Goal: Task Accomplishment & Management: Complete application form

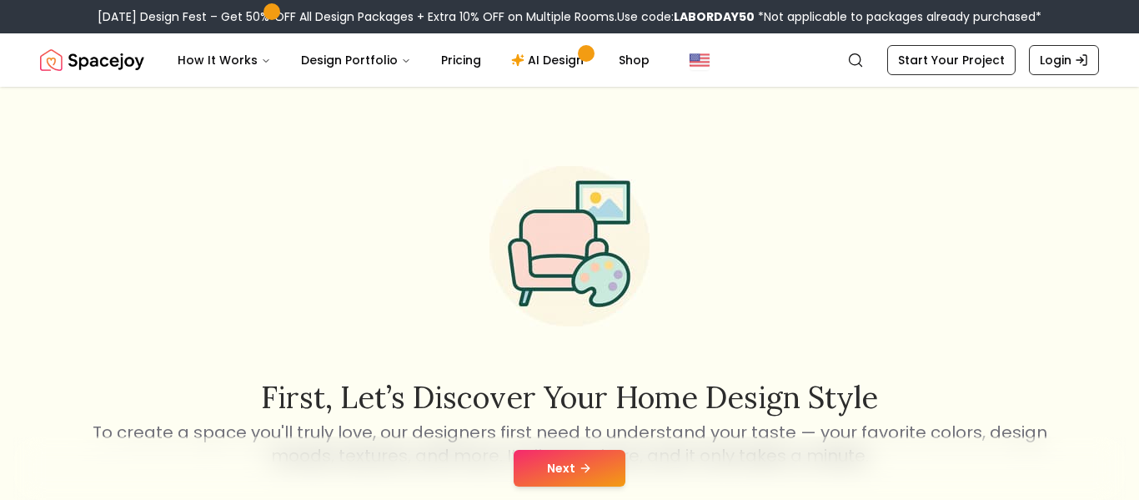
click at [569, 475] on button "Next" at bounding box center [570, 467] width 112 height 37
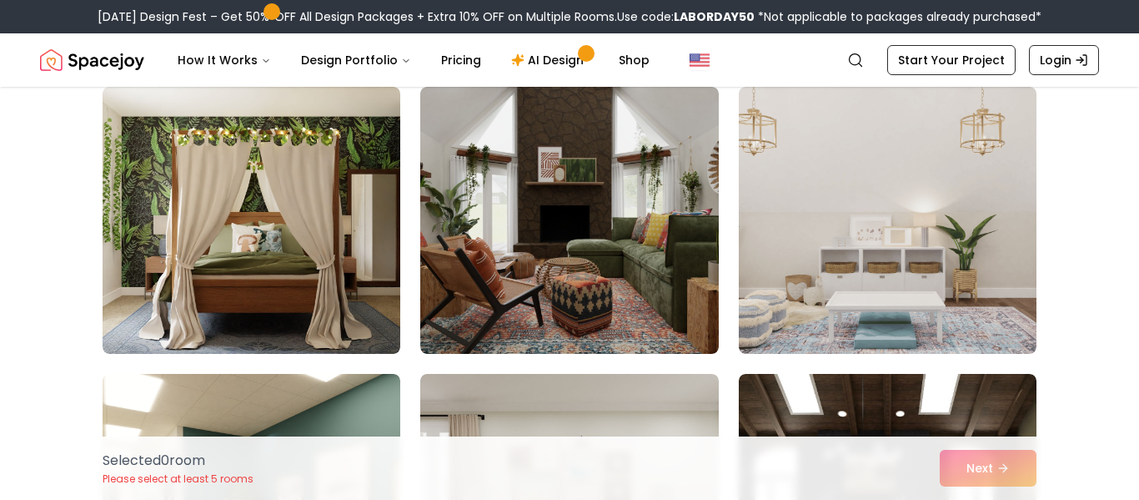
scroll to position [7885, 0]
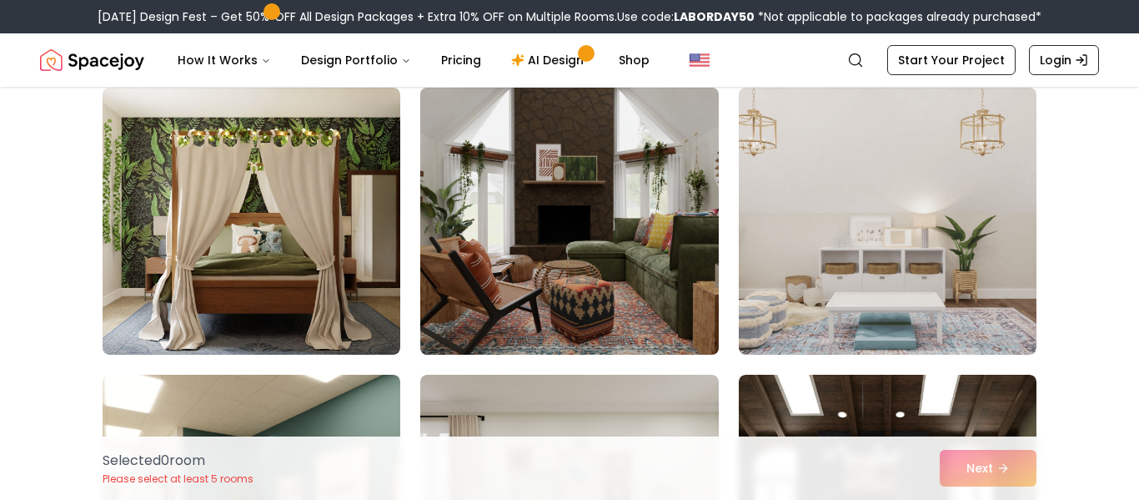
click at [661, 243] on img at bounding box center [569, 221] width 313 height 280
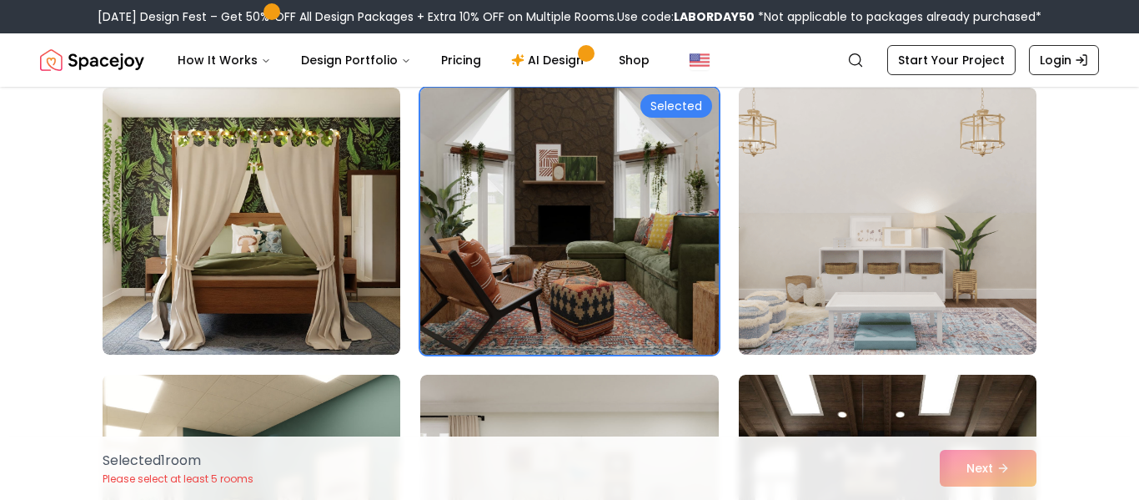
click at [689, 223] on img at bounding box center [569, 221] width 313 height 280
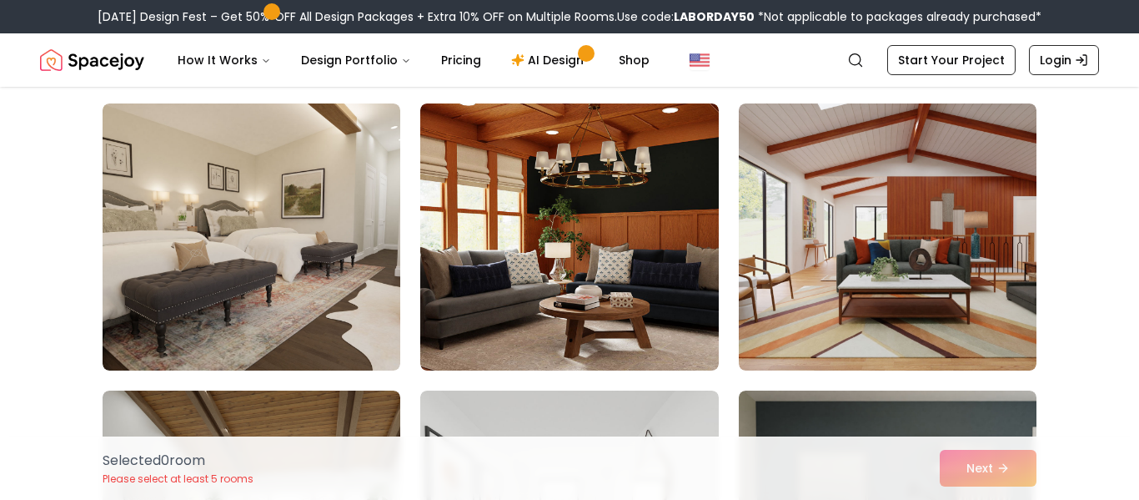
scroll to position [6443, 0]
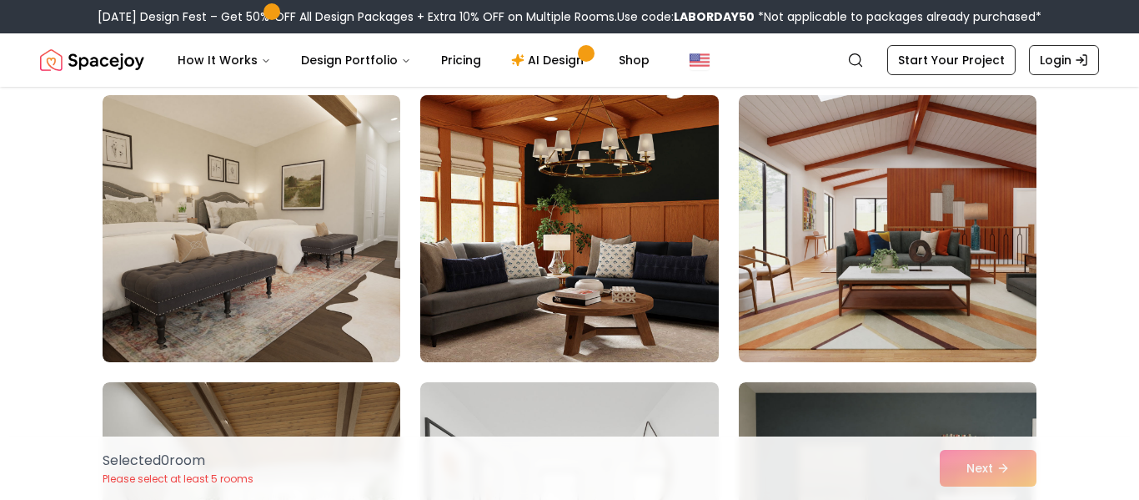
click at [668, 244] on img at bounding box center [569, 228] width 313 height 280
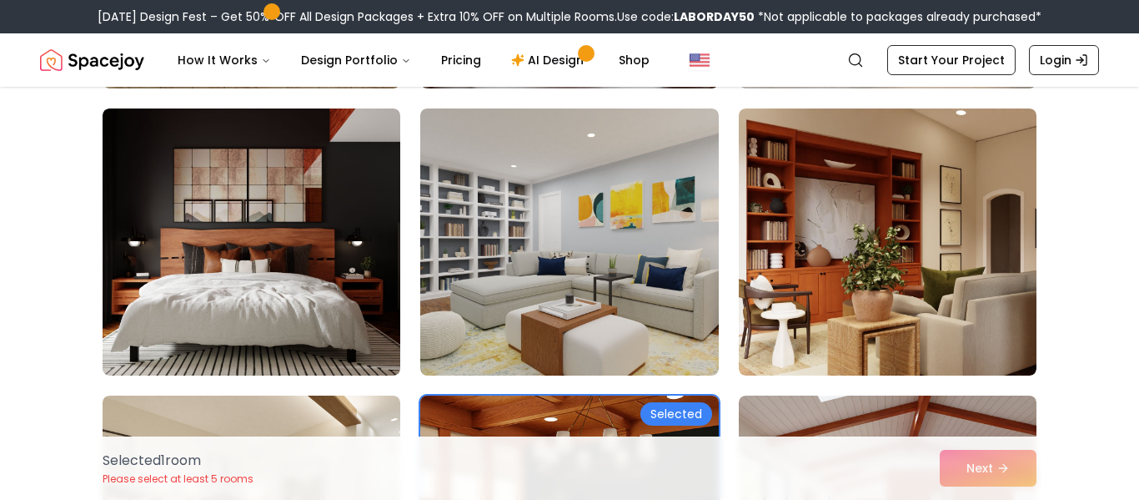
scroll to position [6137, 0]
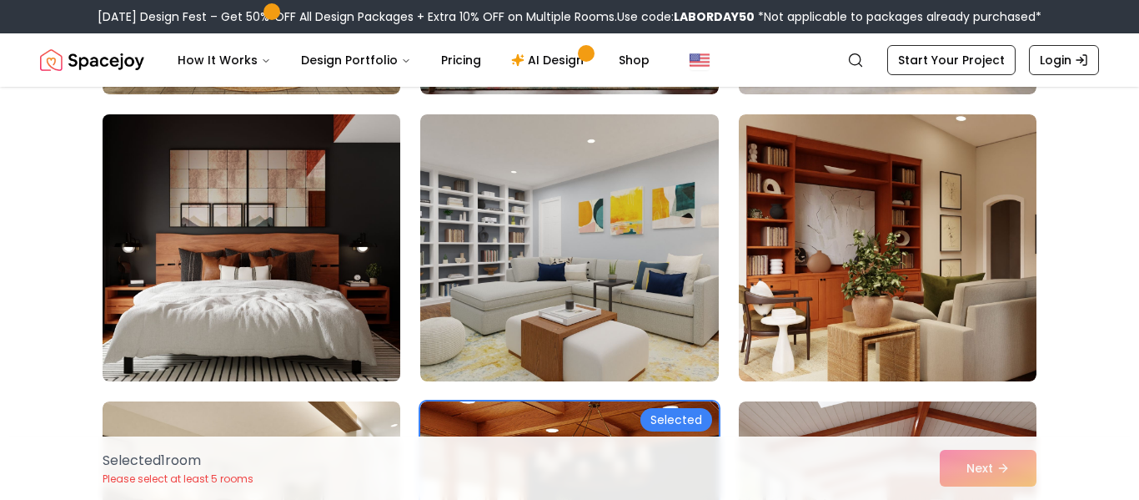
click at [288, 274] on img at bounding box center [251, 248] width 313 height 280
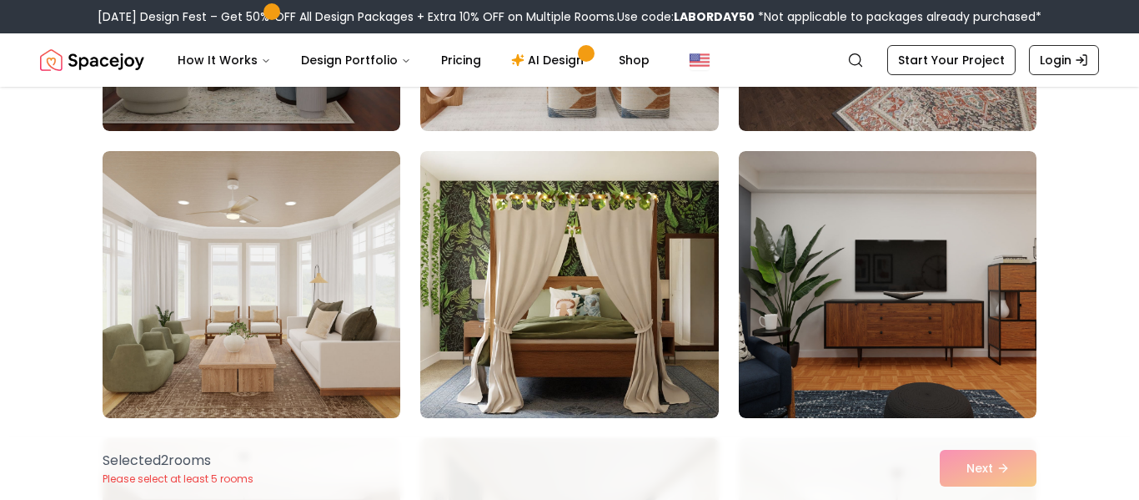
scroll to position [4377, 0]
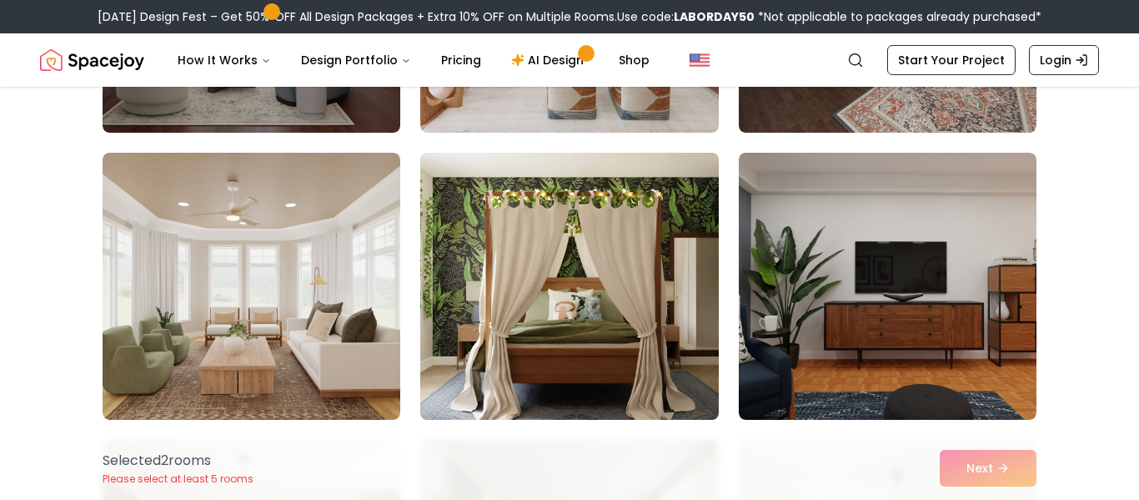
click at [660, 260] on img at bounding box center [569, 286] width 313 height 280
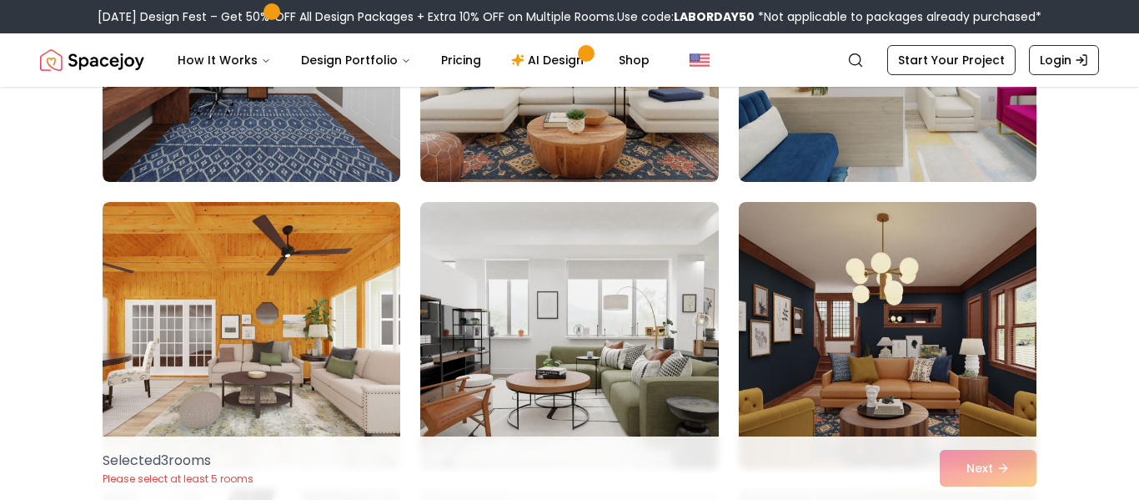
scroll to position [3466, 0]
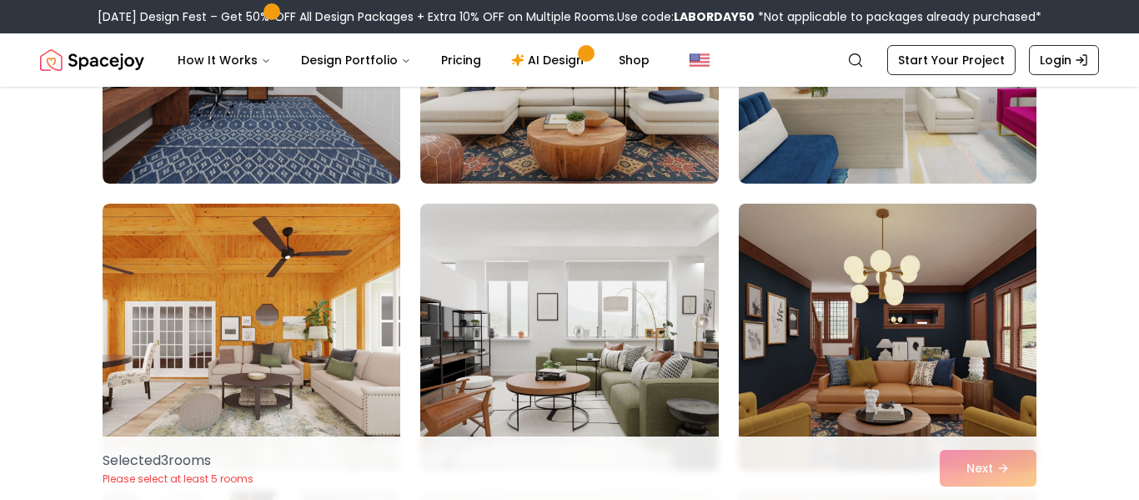
click at [881, 318] on img at bounding box center [887, 337] width 313 height 280
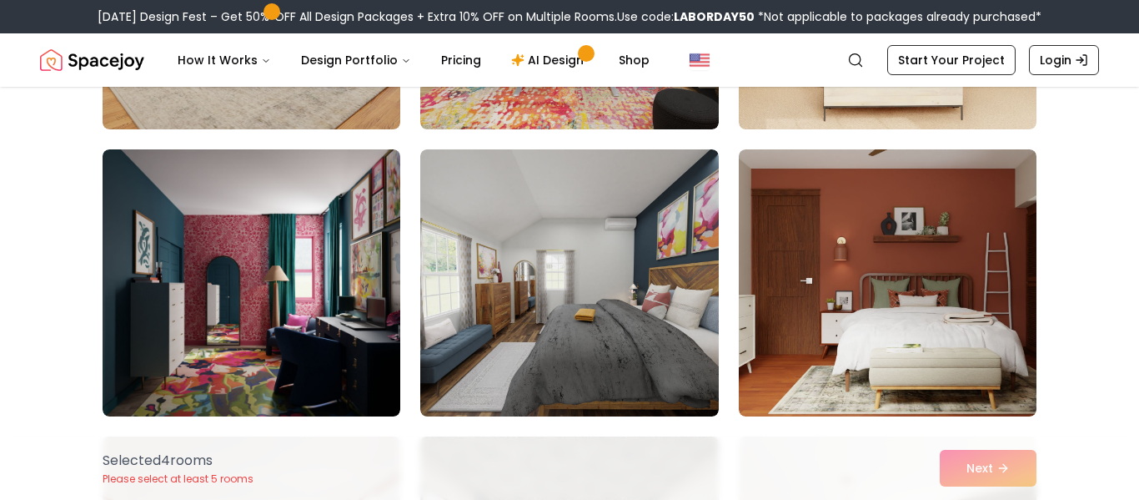
scroll to position [2371, 0]
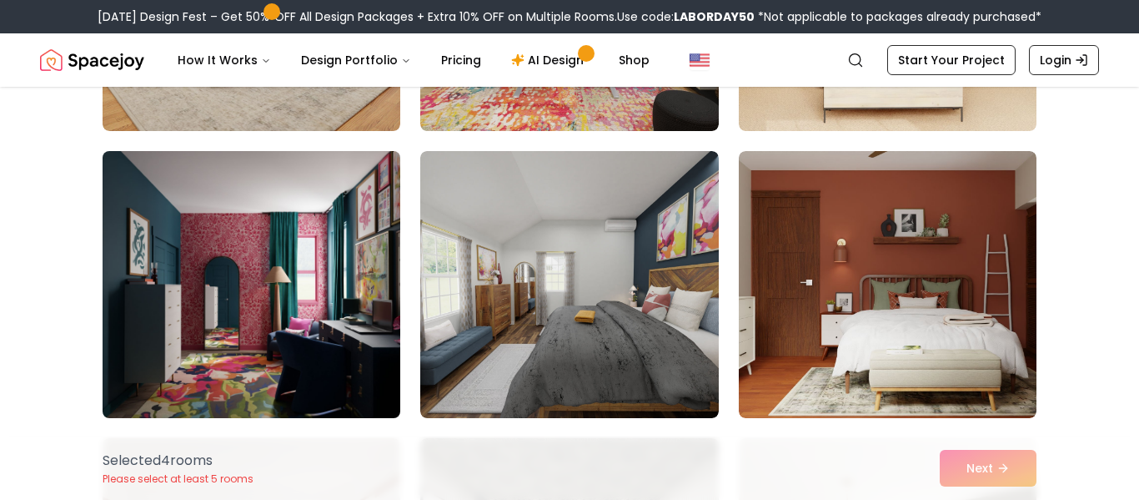
click at [272, 318] on img at bounding box center [251, 284] width 313 height 280
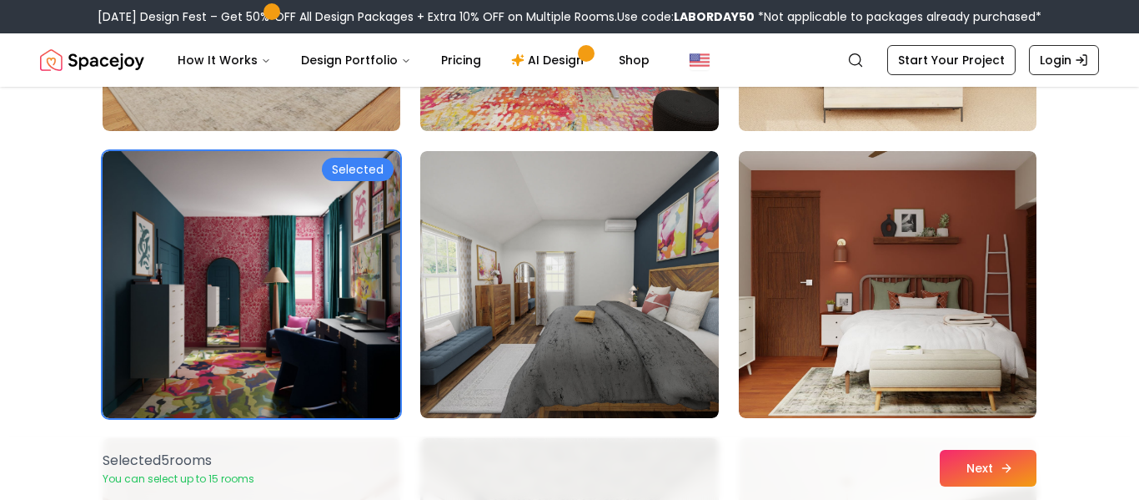
click at [987, 473] on button "Next" at bounding box center [988, 467] width 97 height 37
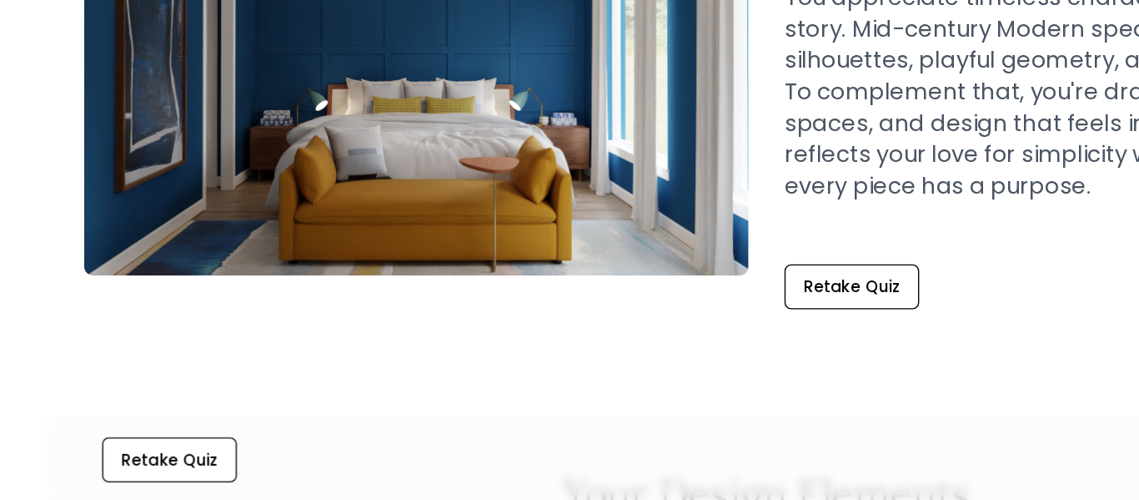
scroll to position [203, 0]
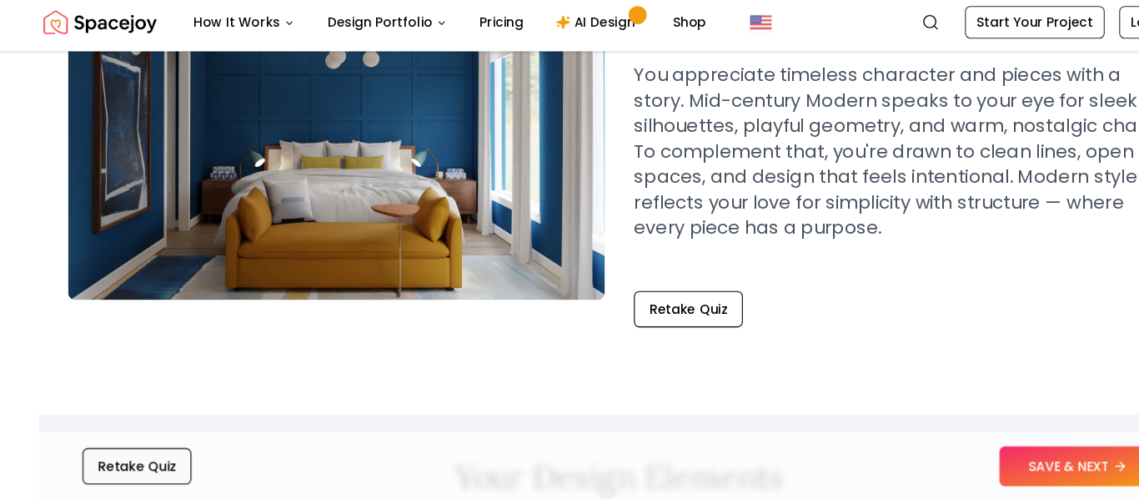
click at [110, 459] on button "Retake Quiz" at bounding box center [126, 467] width 100 height 33
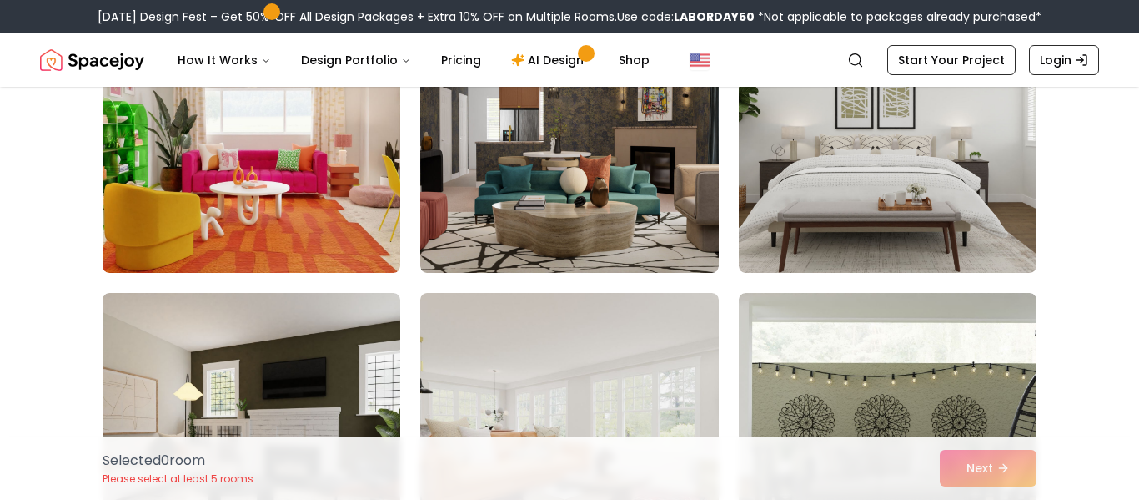
scroll to position [3923, 0]
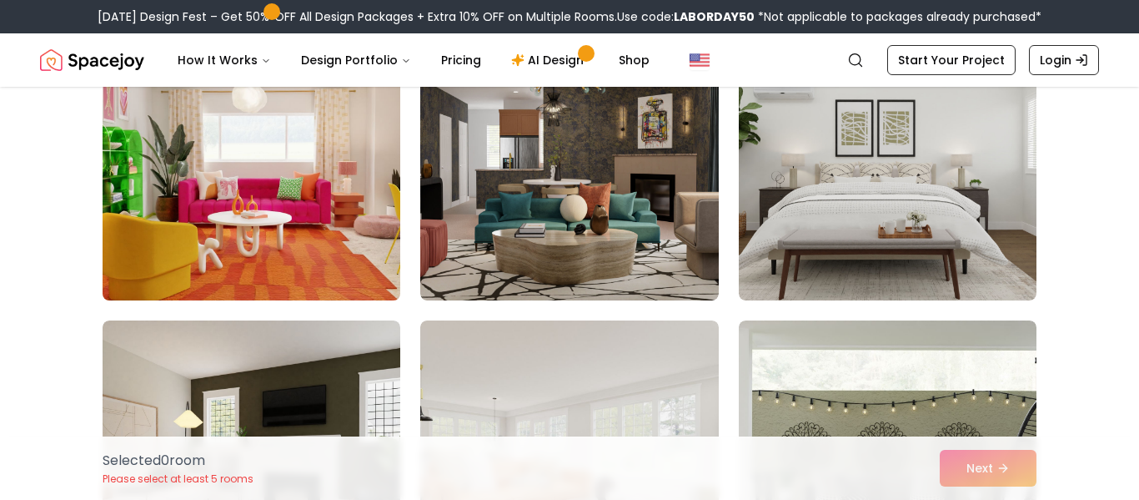
click at [291, 247] on img at bounding box center [251, 167] width 313 height 280
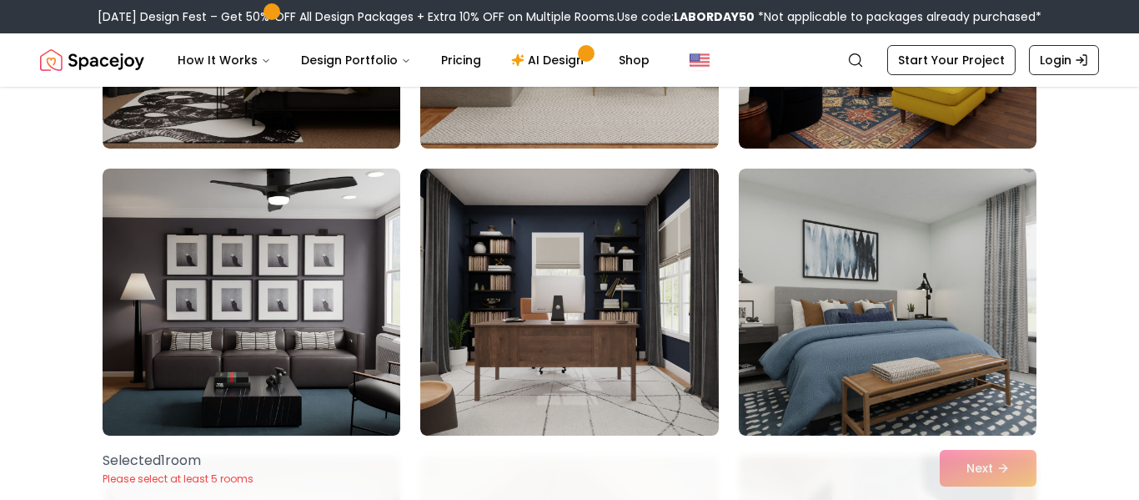
scroll to position [8661, 0]
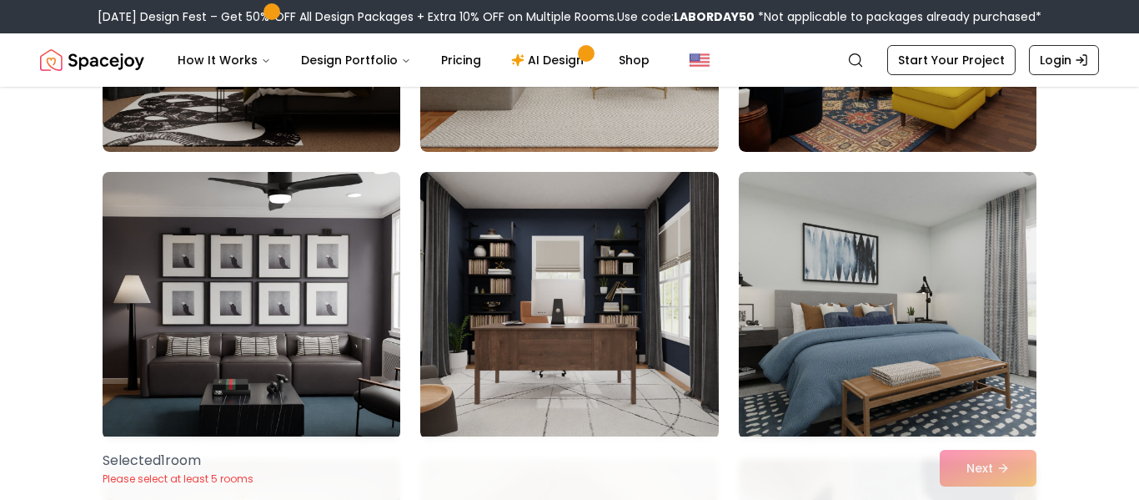
click at [355, 309] on img at bounding box center [251, 305] width 313 height 280
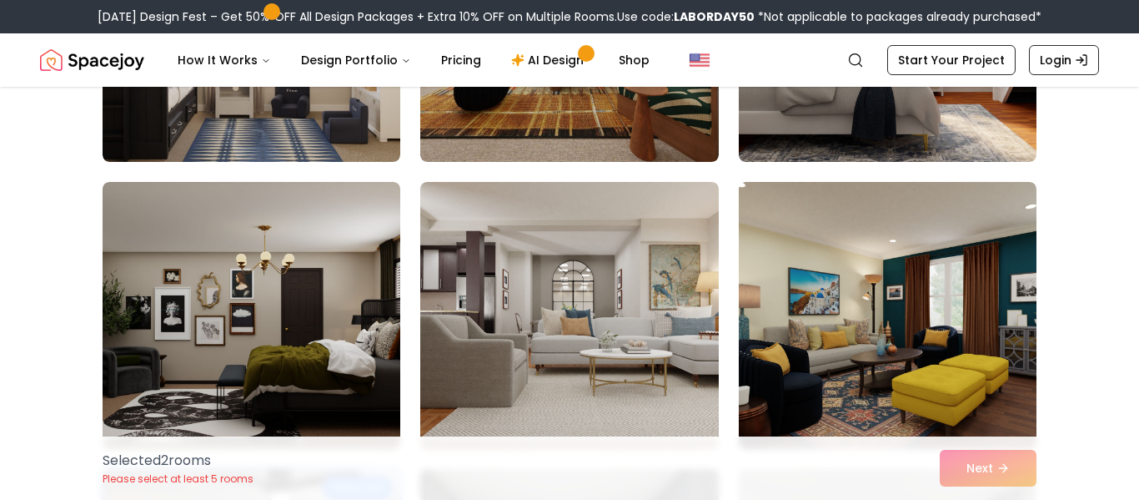
scroll to position [8371, 0]
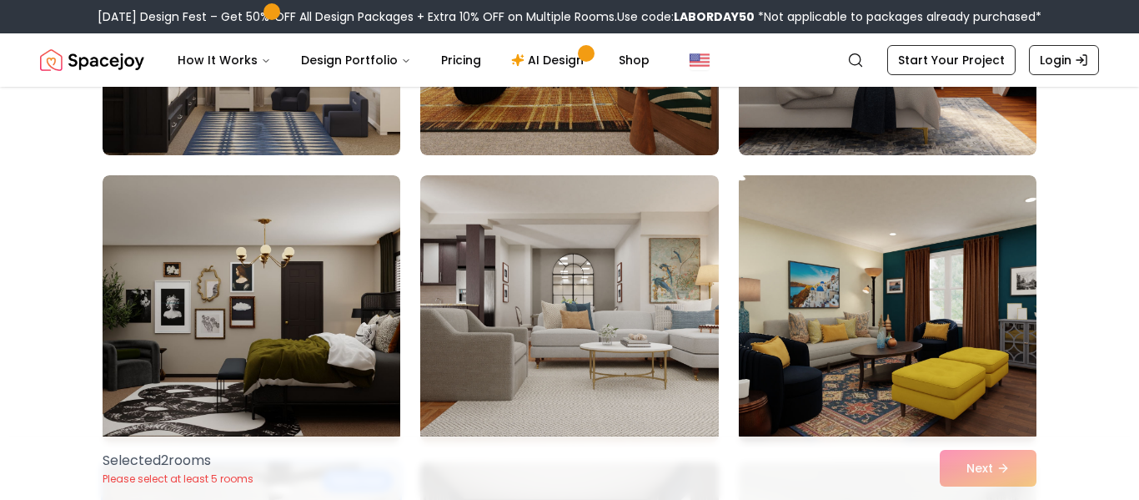
click at [355, 309] on img at bounding box center [252, 308] width 298 height 267
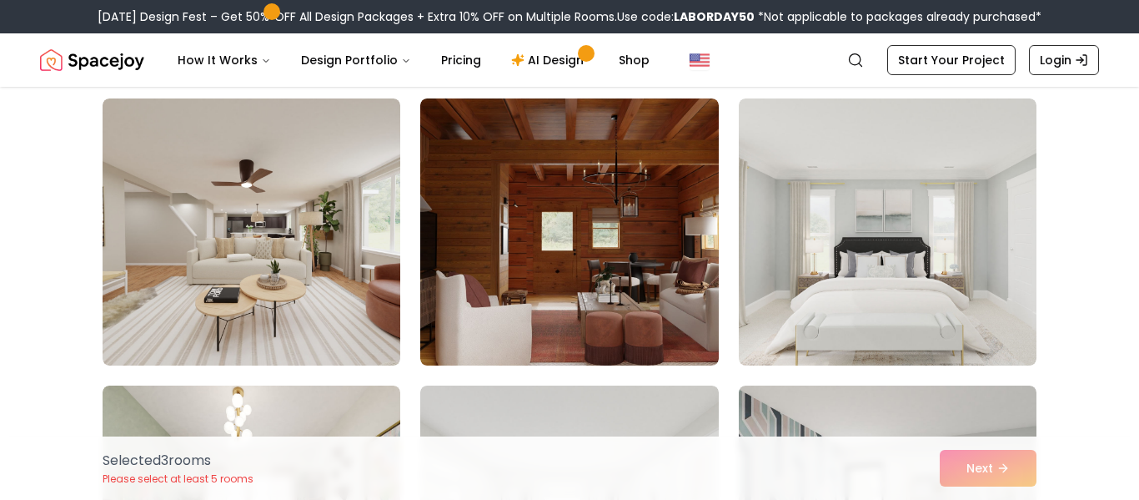
scroll to position [2995, 0]
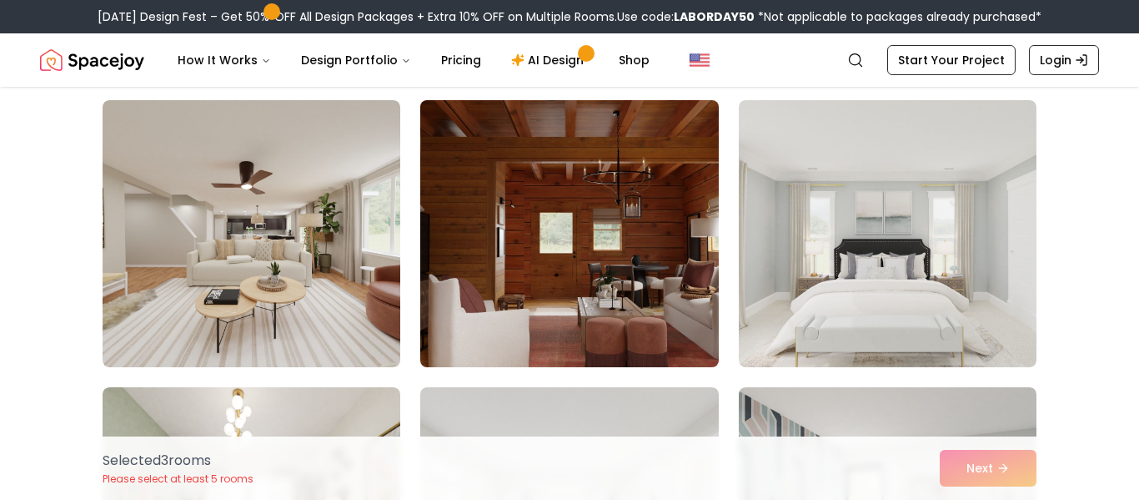
click at [648, 284] on img at bounding box center [569, 233] width 313 height 280
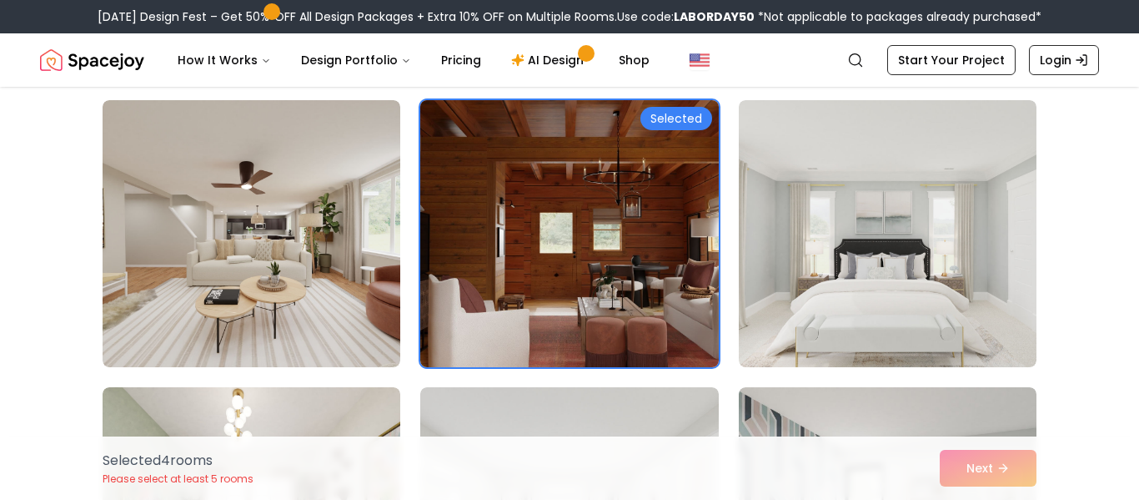
click at [688, 325] on img at bounding box center [569, 233] width 313 height 280
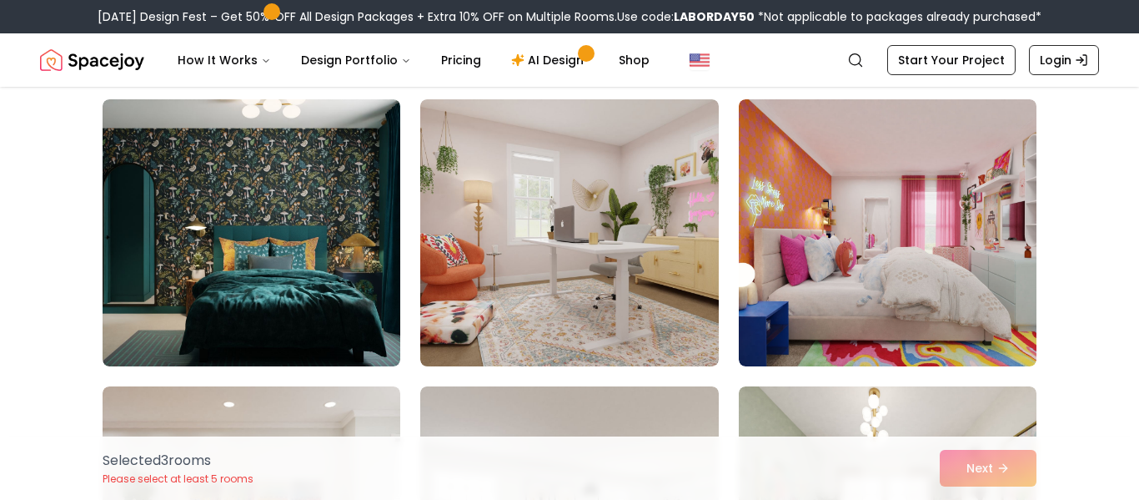
scroll to position [2411, 0]
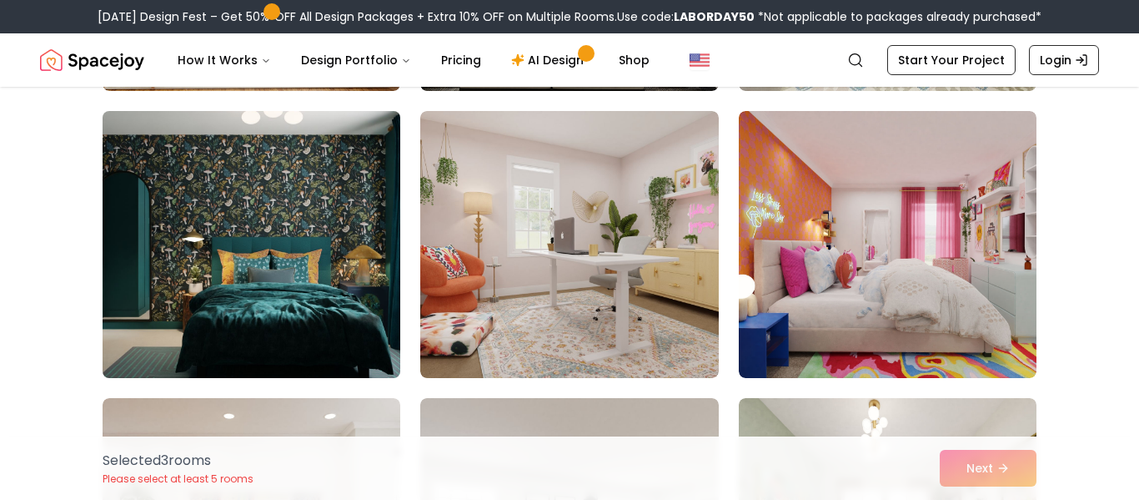
click at [369, 280] on img at bounding box center [251, 244] width 313 height 280
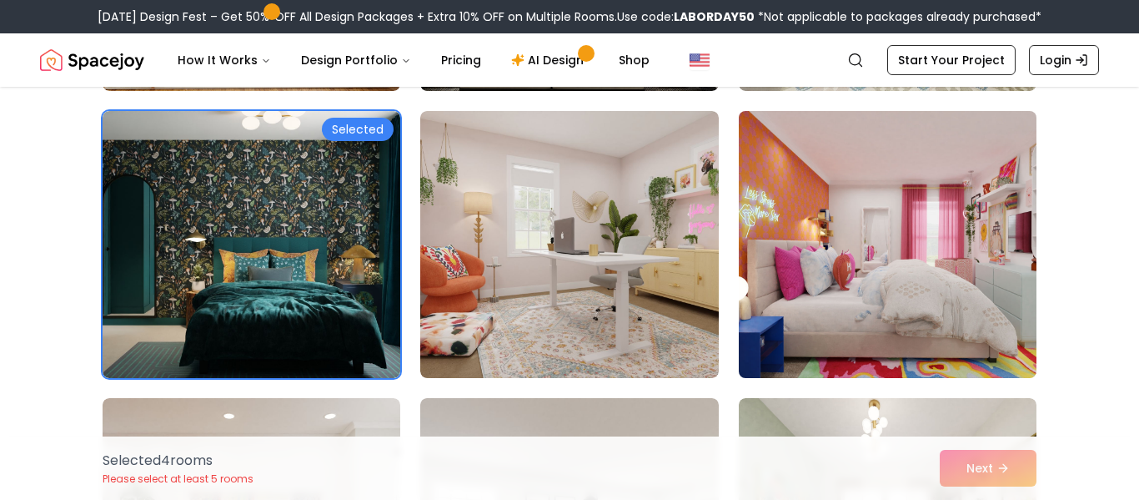
click at [921, 279] on img at bounding box center [887, 244] width 313 height 280
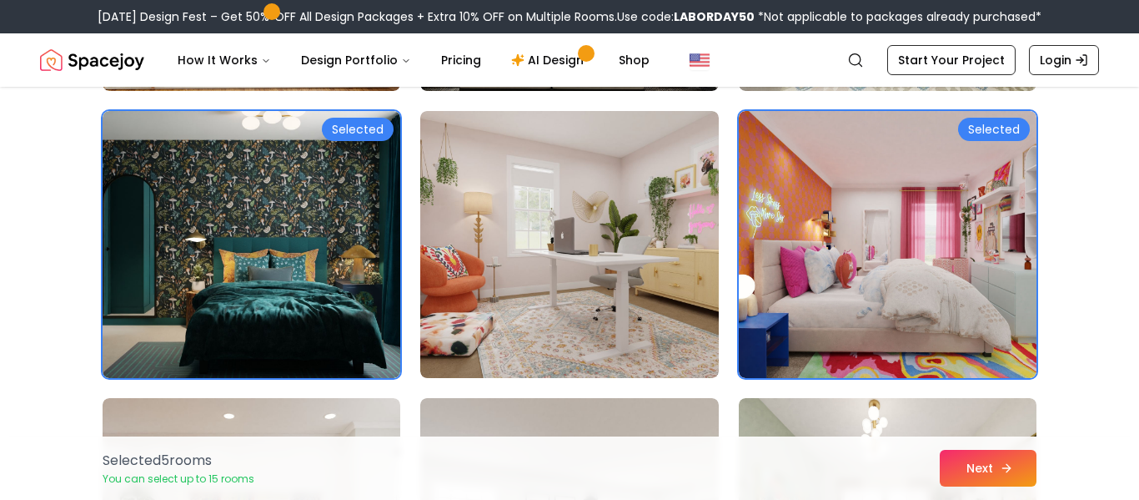
click at [978, 476] on button "Next" at bounding box center [988, 467] width 97 height 37
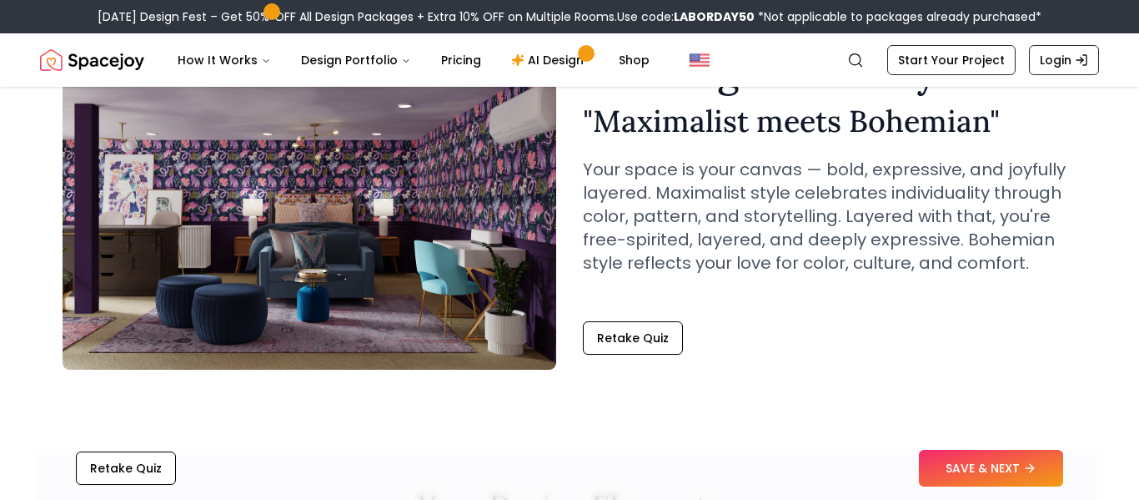
scroll to position [122, 0]
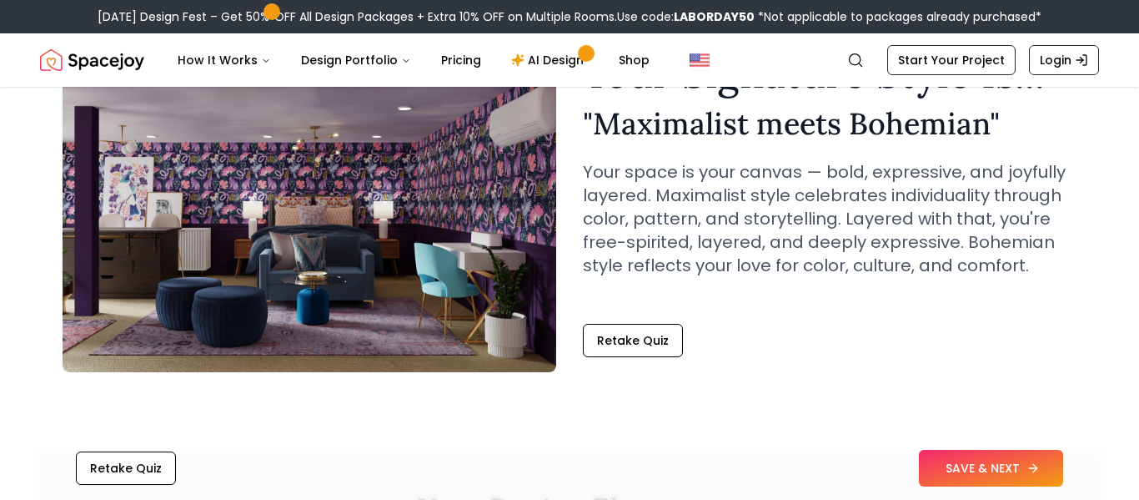
click at [1000, 451] on button "SAVE & NEXT" at bounding box center [991, 467] width 144 height 37
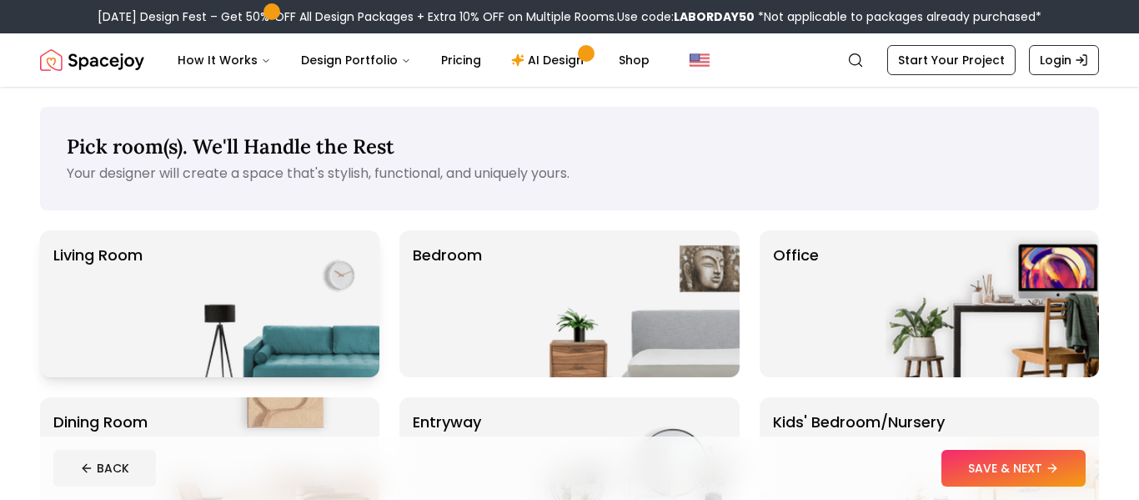
click at [285, 317] on img at bounding box center [272, 303] width 213 height 147
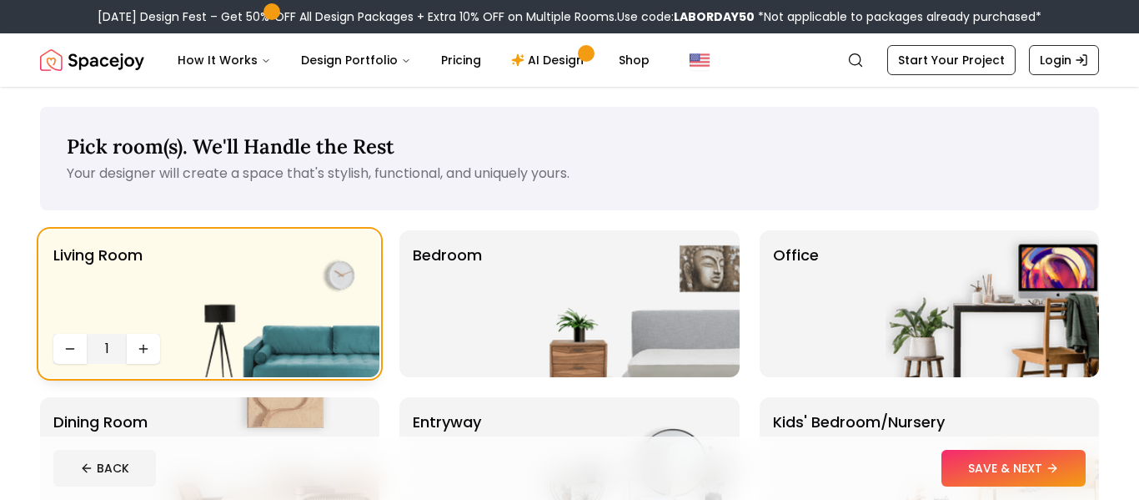
click at [285, 317] on img at bounding box center [272, 303] width 213 height 147
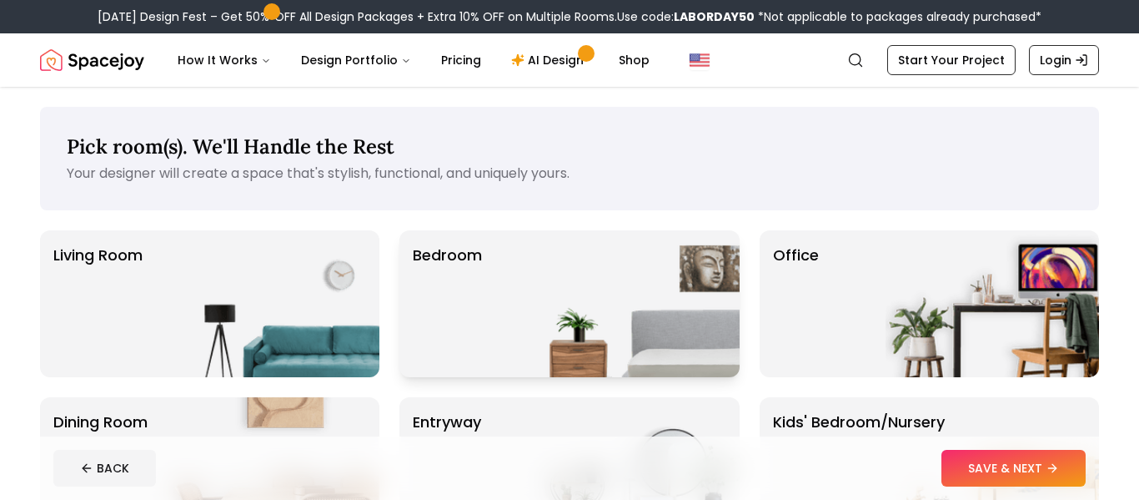
click at [436, 274] on p "Bedroom" at bounding box center [447, 304] width 69 height 120
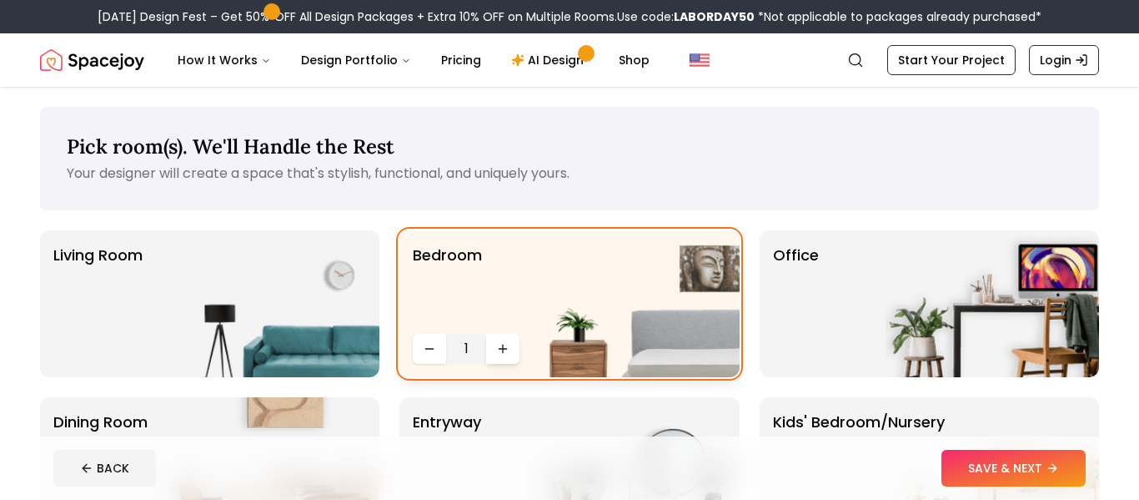
click at [500, 354] on icon "Increase quantity" at bounding box center [502, 348] width 13 height 13
click at [444, 352] on button "Decrease quantity" at bounding box center [429, 349] width 33 height 30
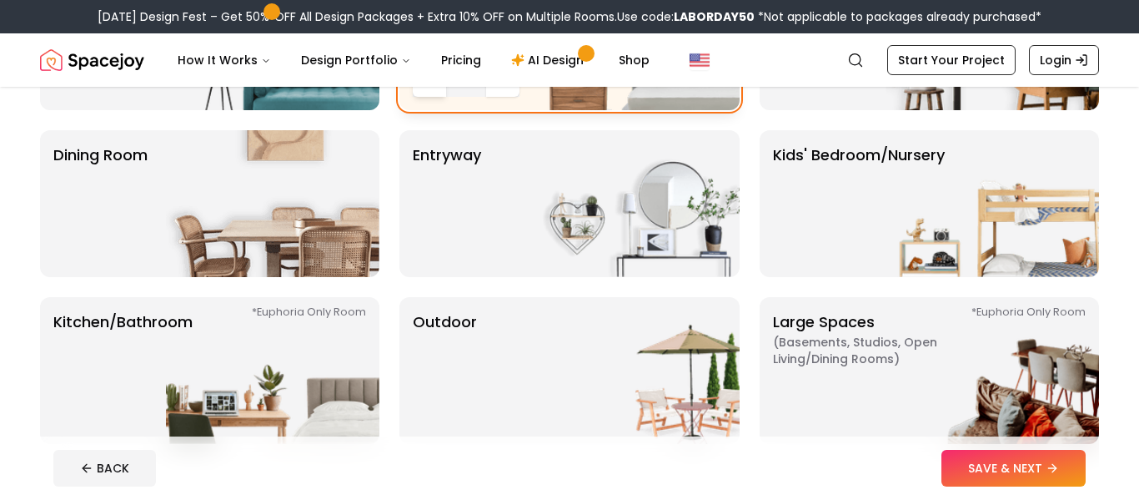
scroll to position [270, 0]
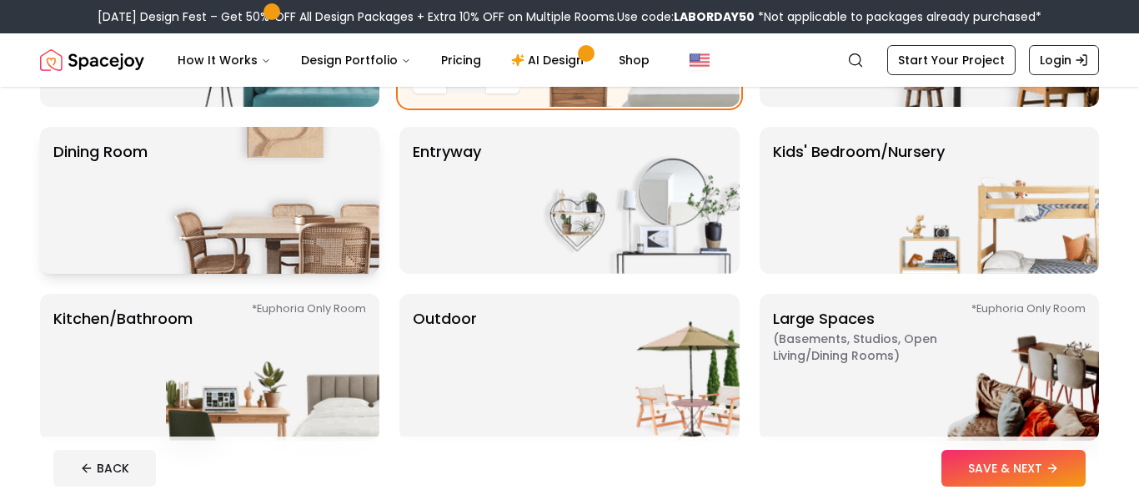
click at [291, 190] on img at bounding box center [272, 200] width 213 height 147
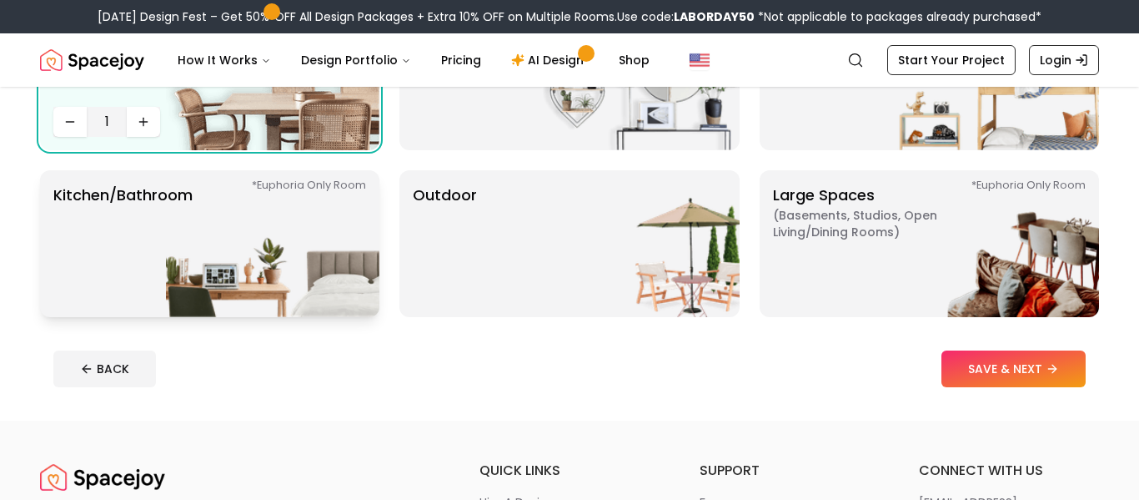
scroll to position [394, 0]
click at [163, 220] on p "Kitchen/Bathroom *Euphoria Only Room" at bounding box center [122, 243] width 139 height 120
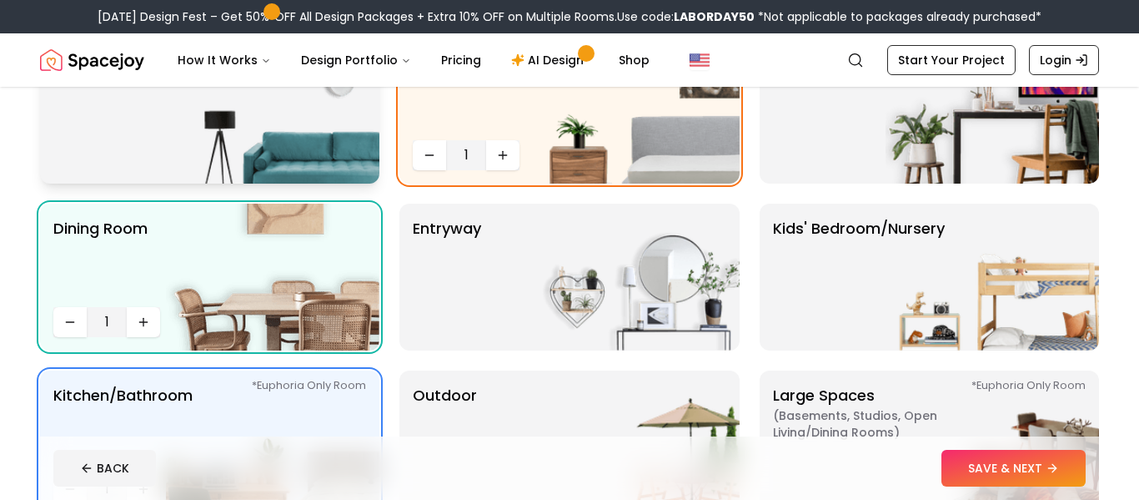
scroll to position [215, 0]
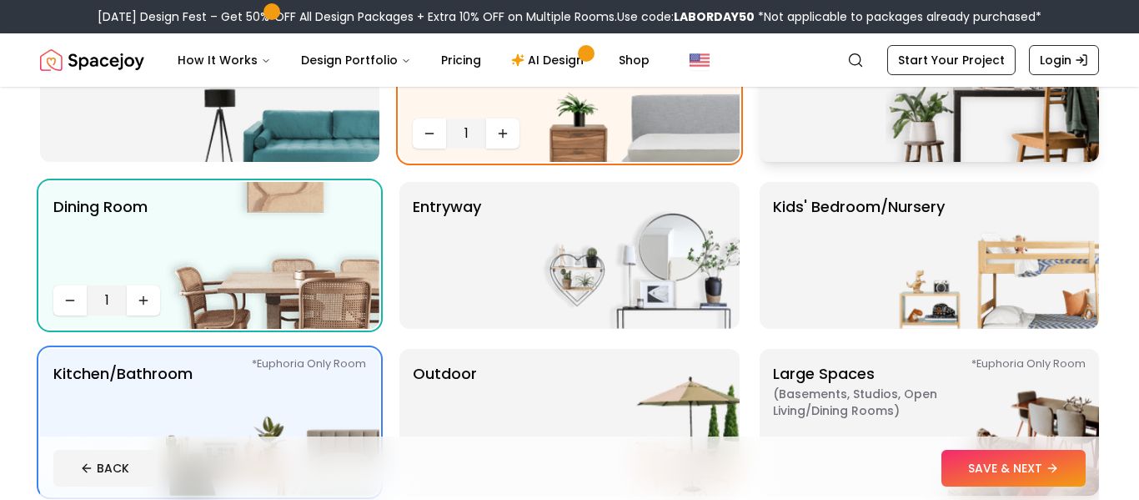
click at [821, 143] on div "Office" at bounding box center [929, 88] width 339 height 147
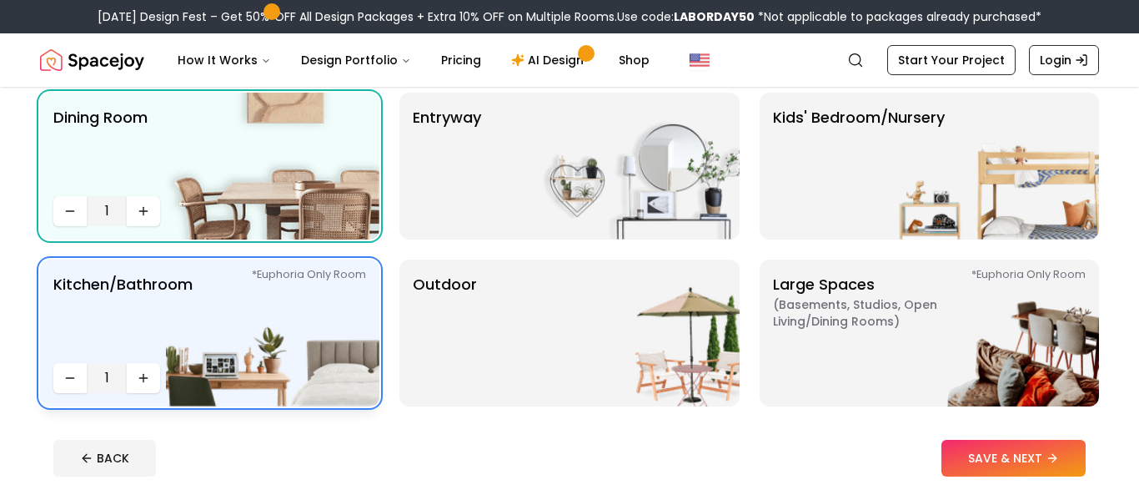
scroll to position [0, 0]
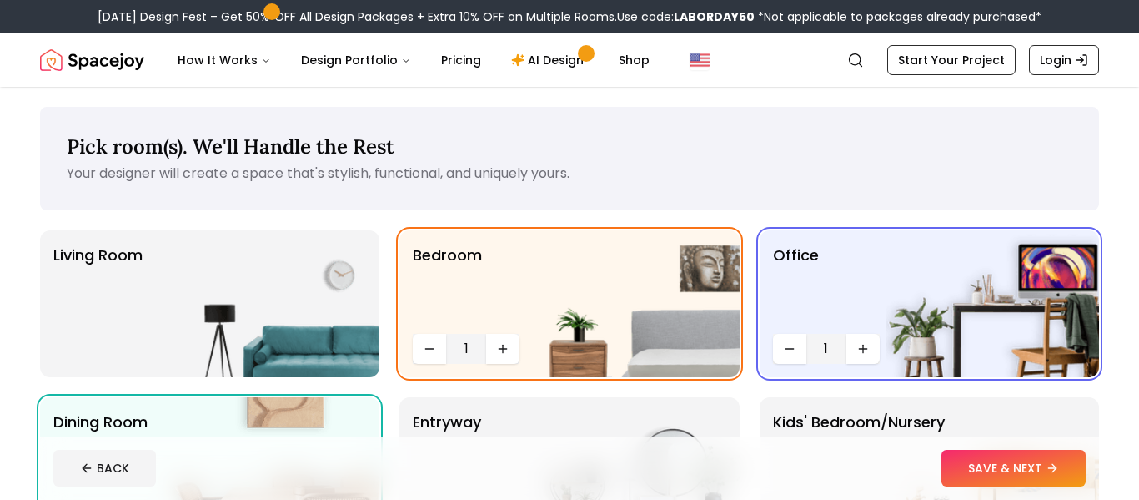
click at [308, 352] on img at bounding box center [272, 303] width 213 height 147
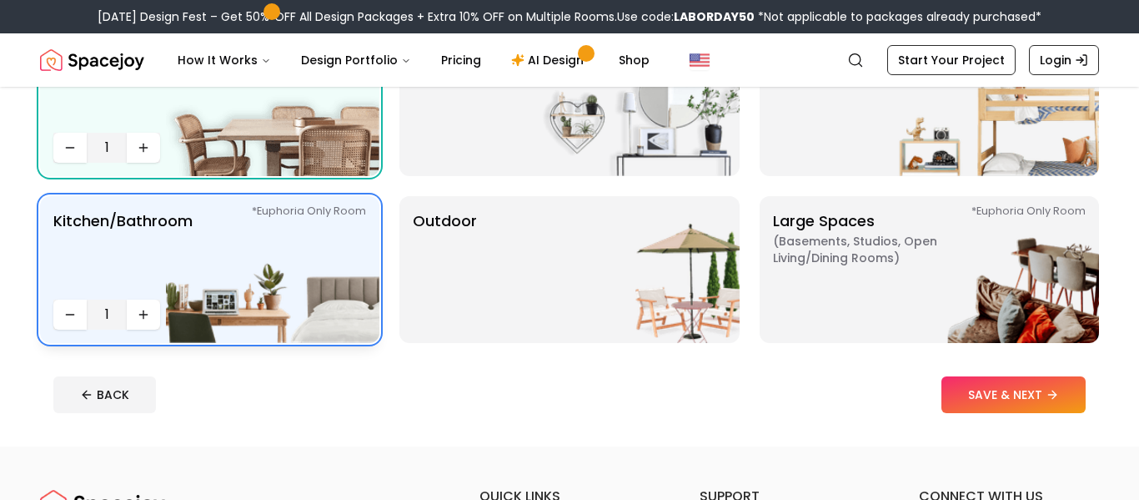
scroll to position [369, 0]
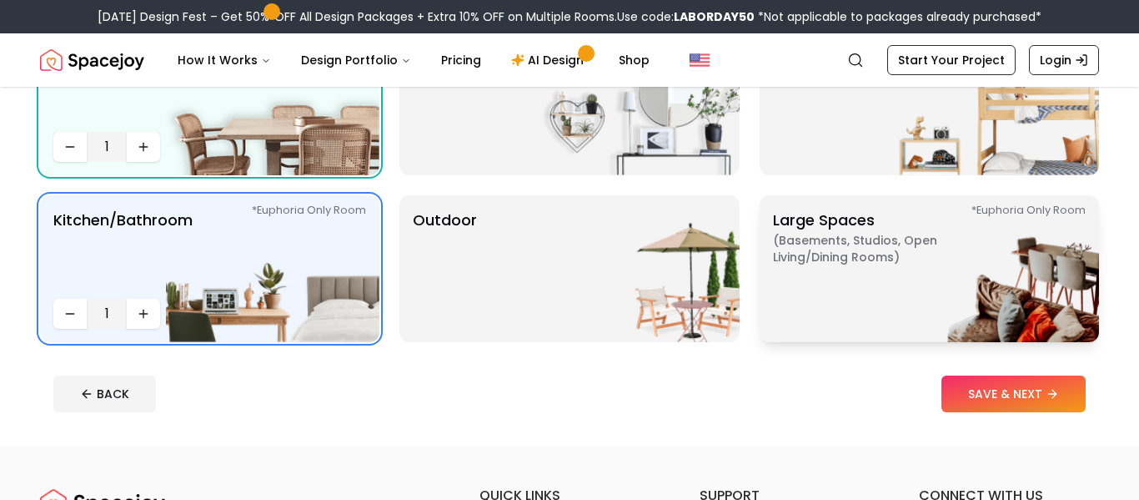
click at [801, 315] on p "Large Spaces ( Basements, Studios, Open living/dining rooms ) *Euphoria Only Ro…" at bounding box center [877, 268] width 208 height 120
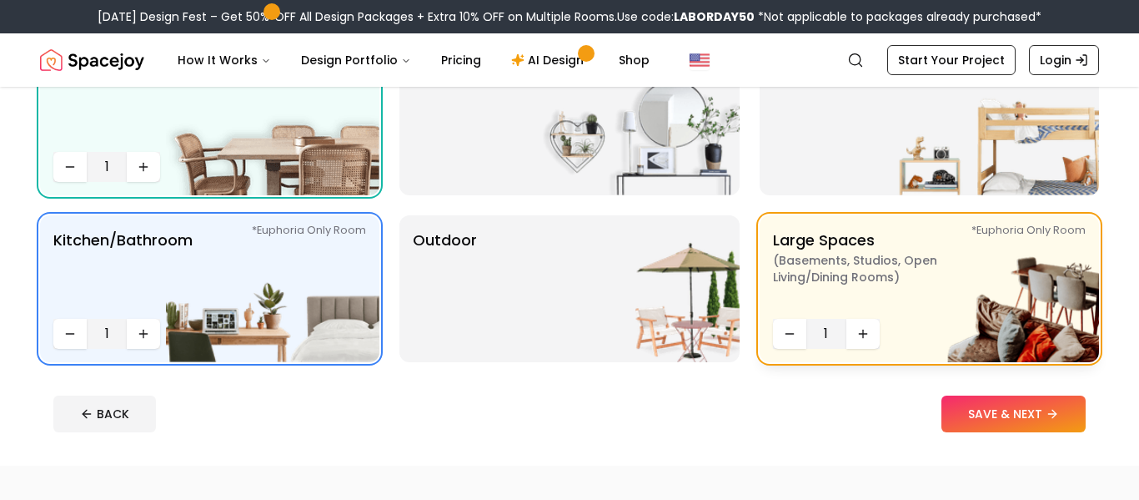
scroll to position [346, 0]
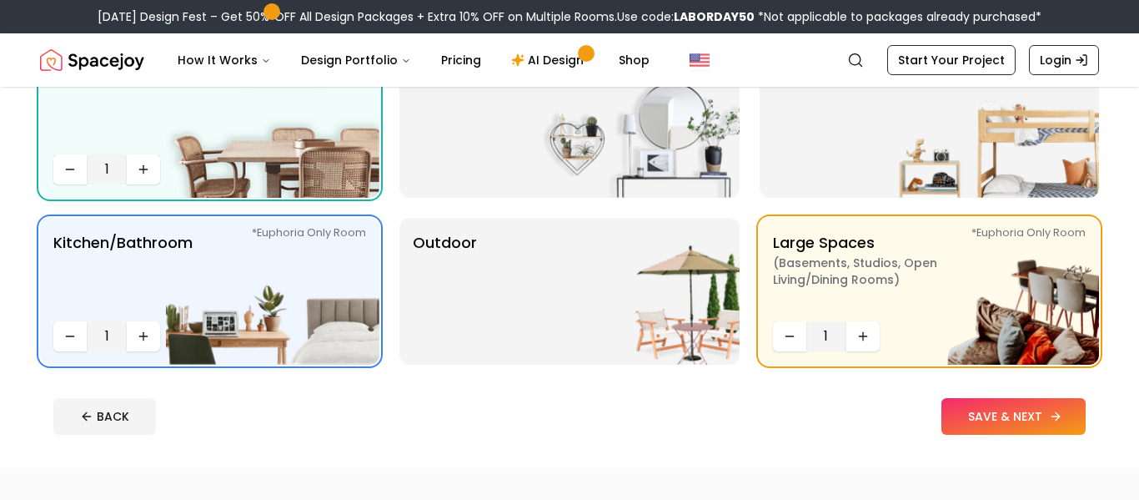
click at [982, 414] on button "SAVE & NEXT" at bounding box center [1013, 416] width 144 height 37
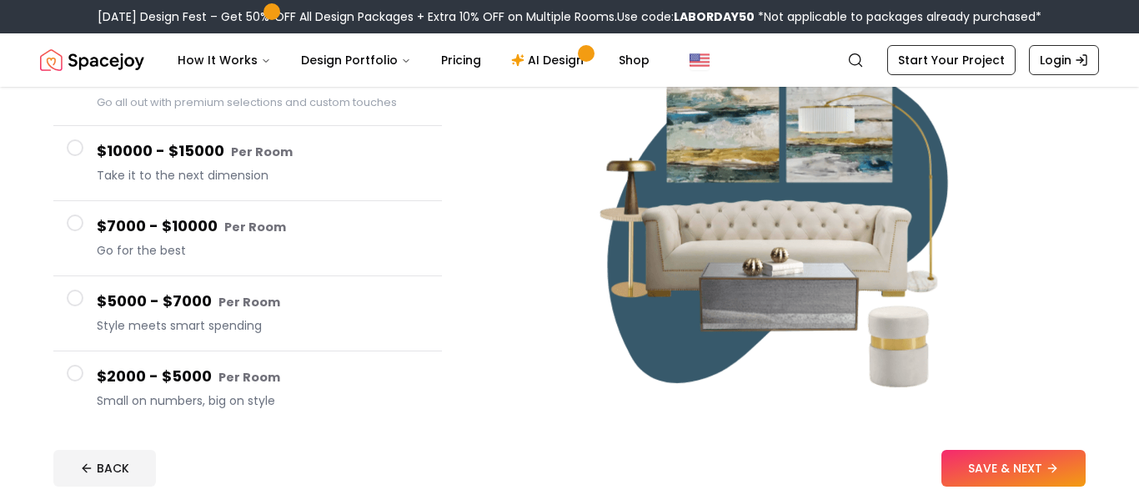
scroll to position [221, 0]
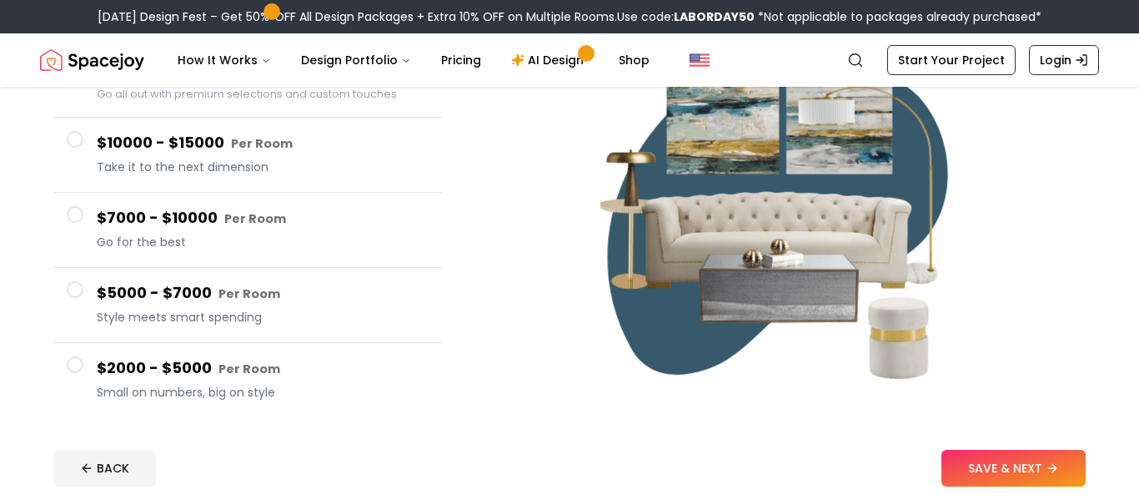
click at [163, 288] on h4 "$5000 - $7000 Per Room" at bounding box center [263, 293] width 332 height 24
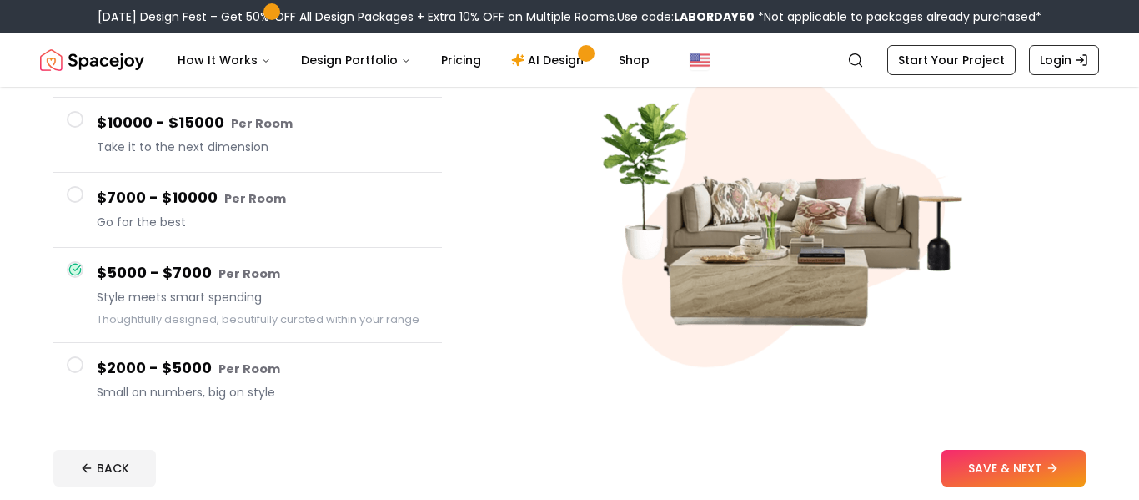
click at [262, 194] on small "Per Room" at bounding box center [255, 198] width 62 height 17
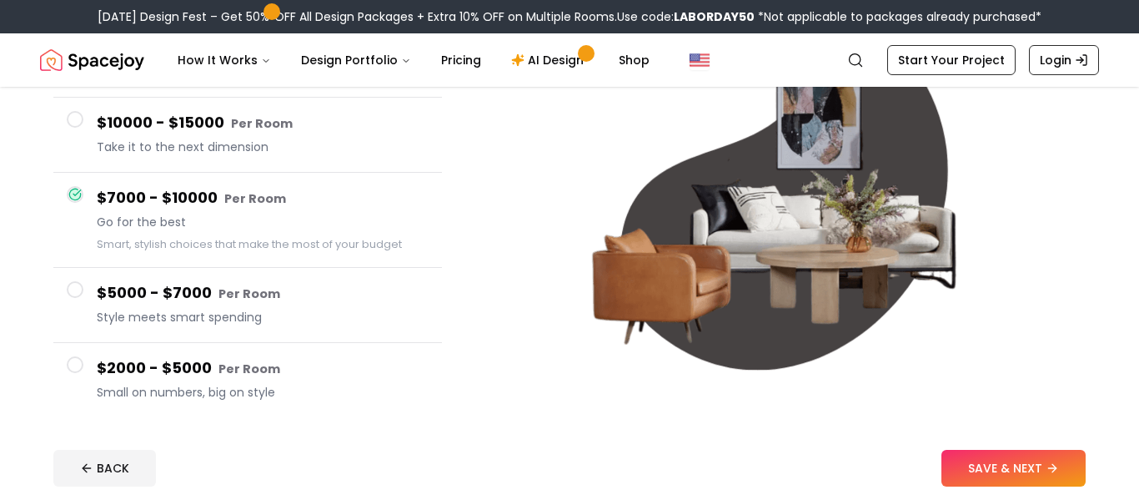
click at [267, 364] on small "Per Room" at bounding box center [249, 368] width 62 height 17
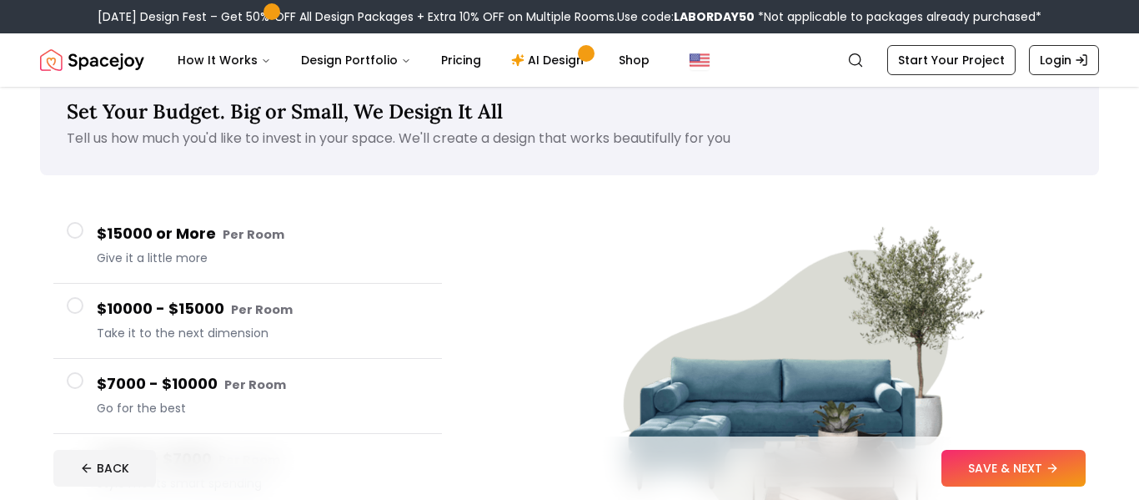
scroll to position [34, 0]
click at [204, 224] on h4 "$15000 or More Per Room" at bounding box center [263, 235] width 332 height 24
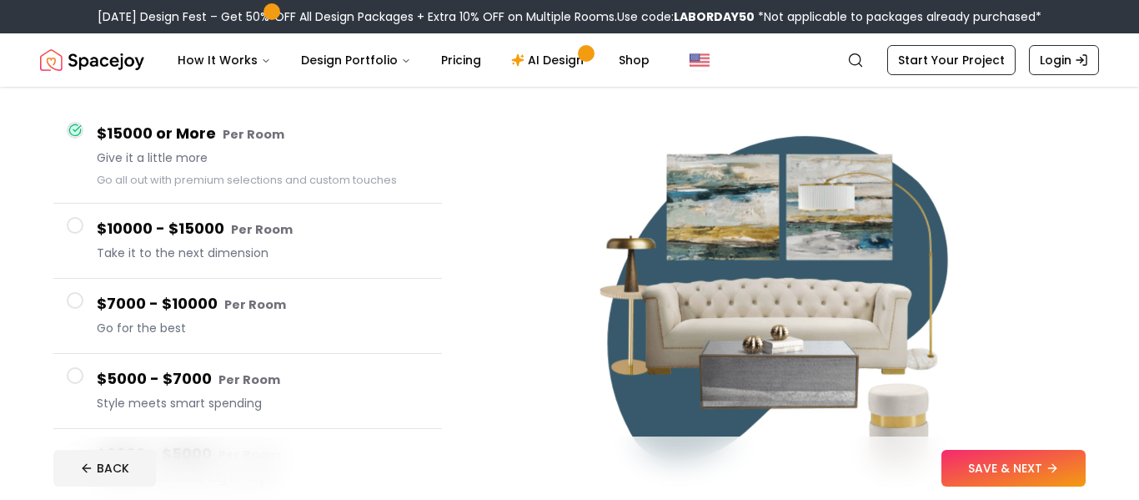
scroll to position [136, 0]
click at [186, 259] on span "Take it to the next dimension" at bounding box center [263, 252] width 332 height 17
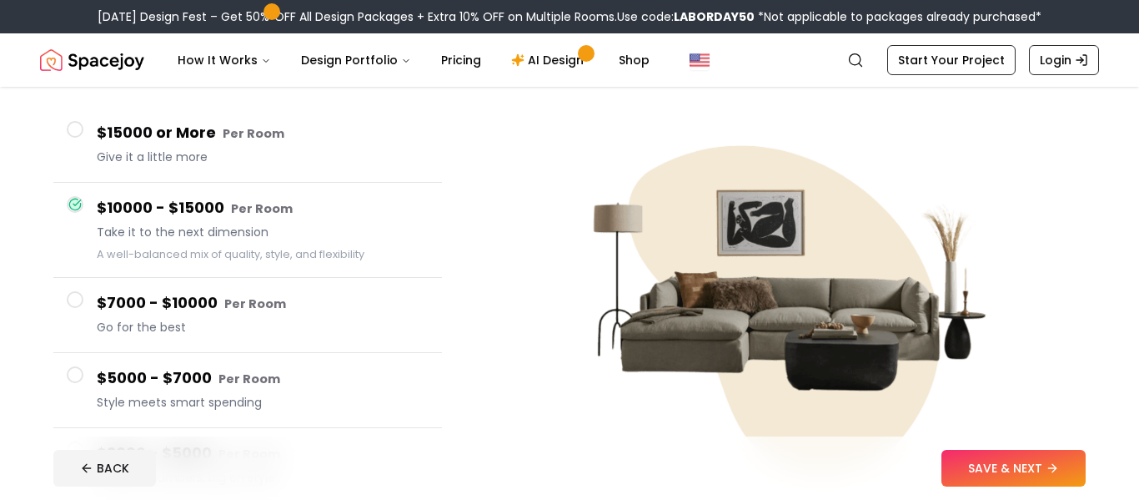
click at [193, 302] on h4 "$7000 - $10000 Per Room" at bounding box center [263, 303] width 332 height 24
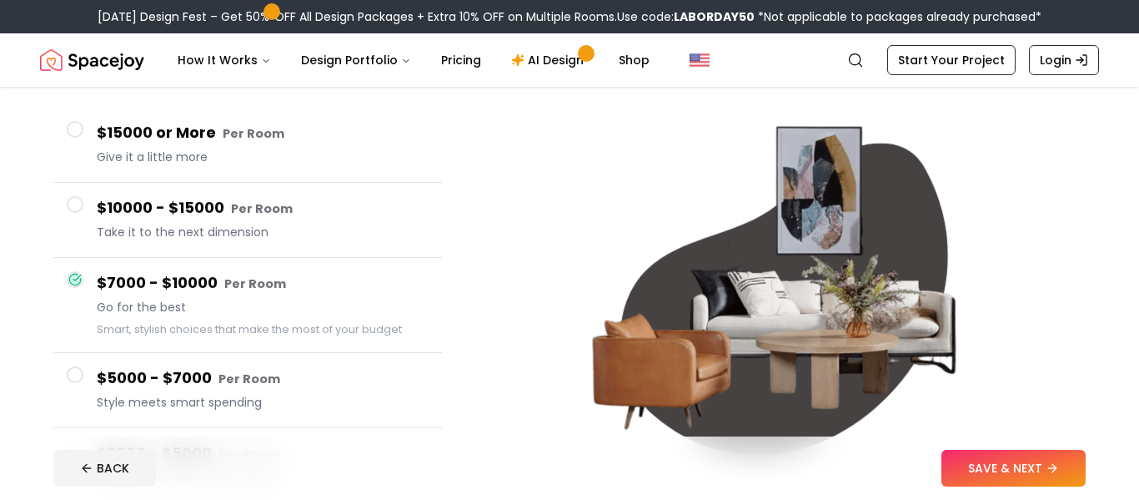
click at [193, 302] on span "Go for the best" at bounding box center [263, 307] width 332 height 17
click at [189, 354] on button "$5000 - $7000 Per Room Style meets smart spending" at bounding box center [247, 390] width 389 height 75
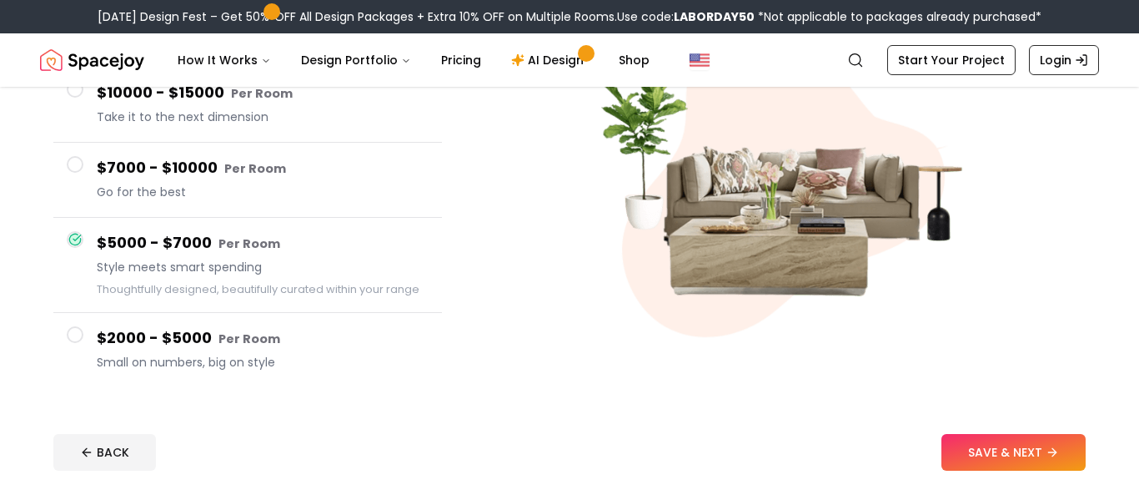
scroll to position [254, 0]
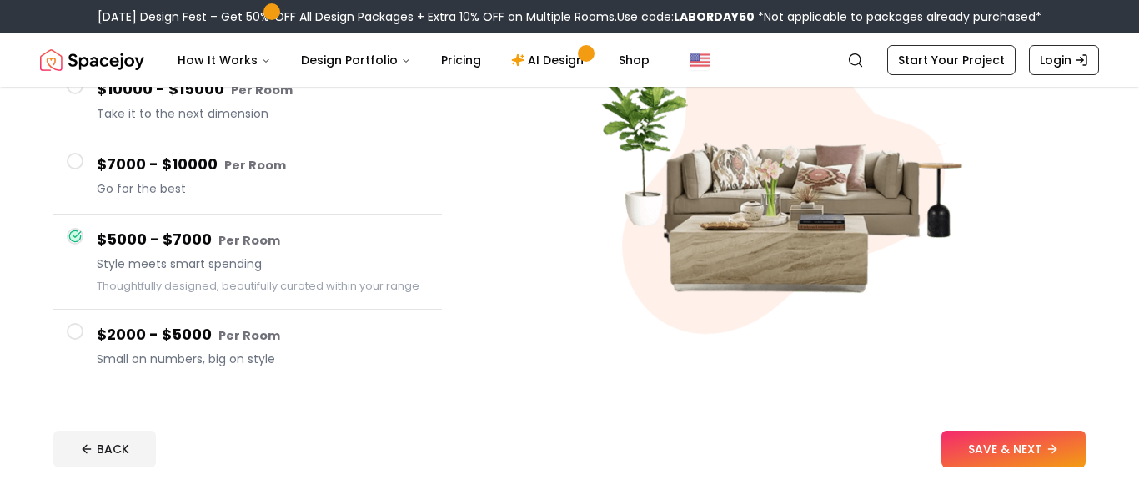
click at [189, 354] on span "Small on numbers, big on style" at bounding box center [263, 358] width 332 height 17
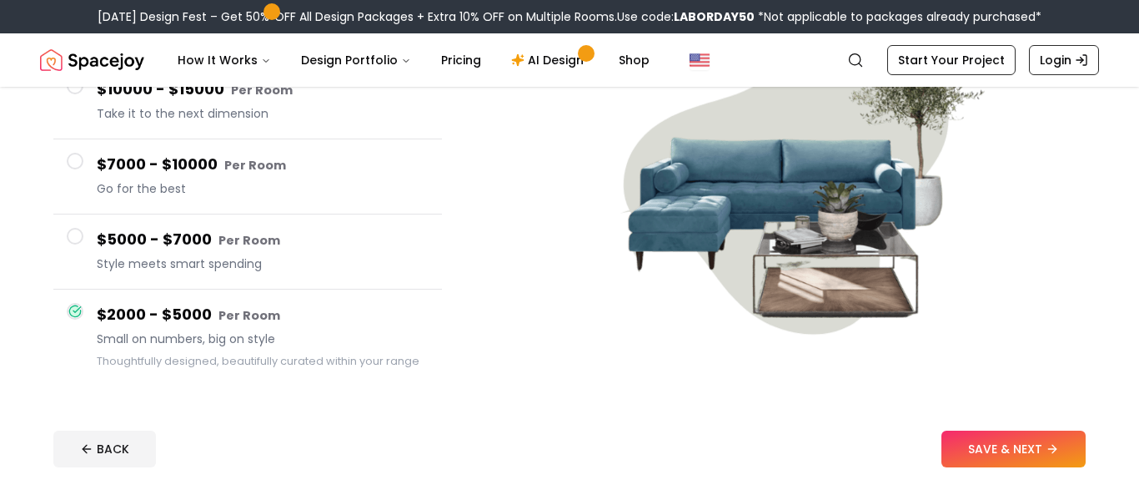
click at [208, 269] on span "Style meets smart spending" at bounding box center [263, 263] width 332 height 17
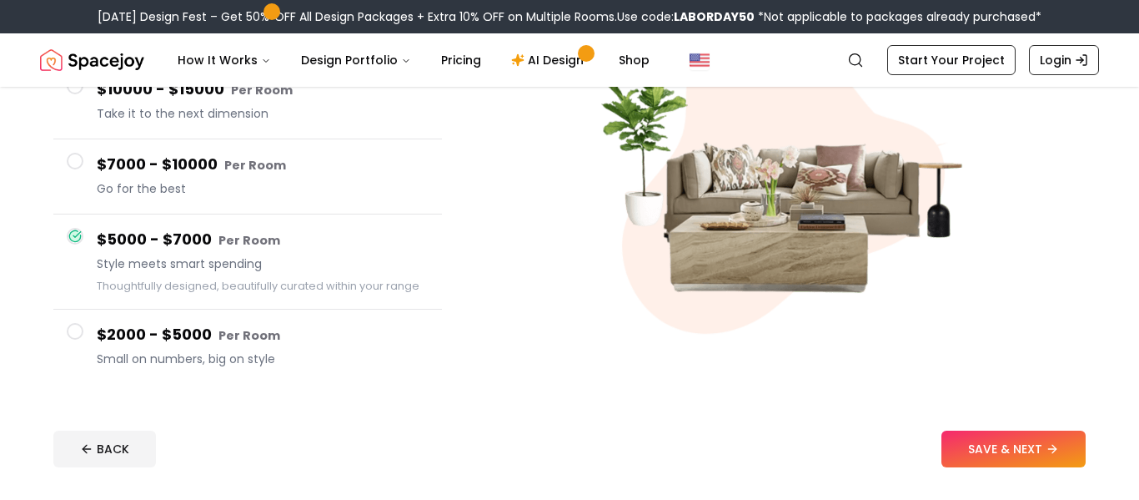
click at [275, 167] on small "Per Room" at bounding box center [255, 165] width 62 height 17
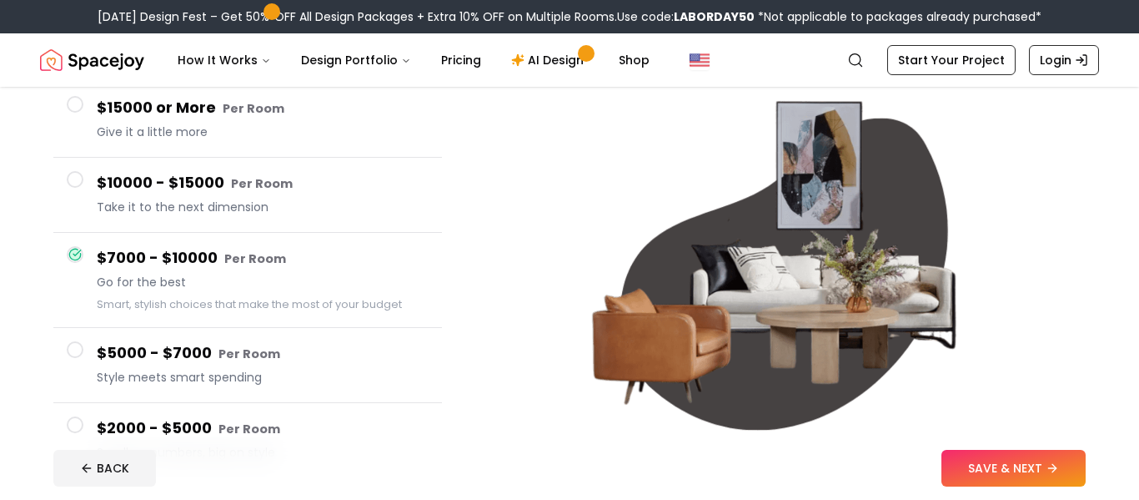
scroll to position [153, 0]
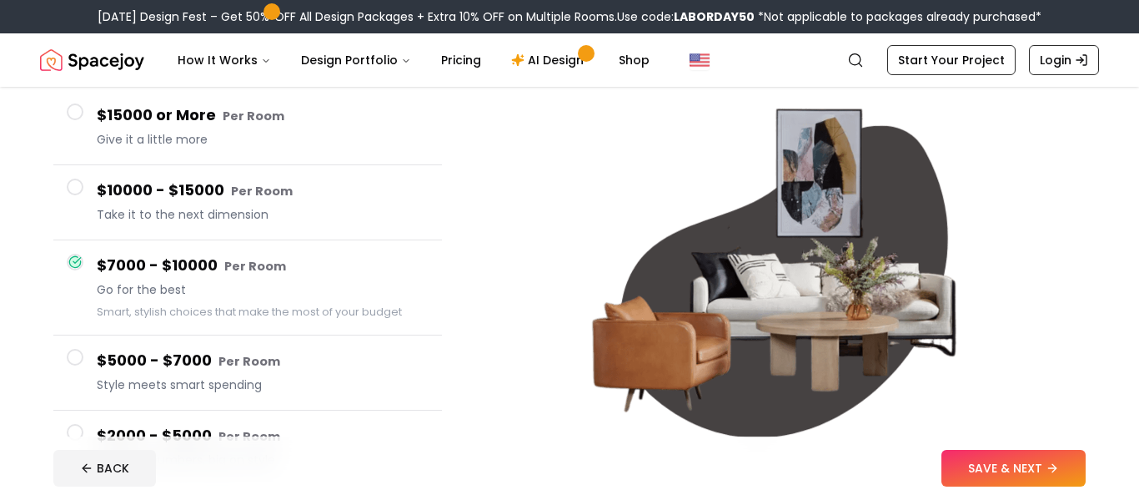
click at [283, 392] on span "Style meets smart spending" at bounding box center [263, 384] width 332 height 17
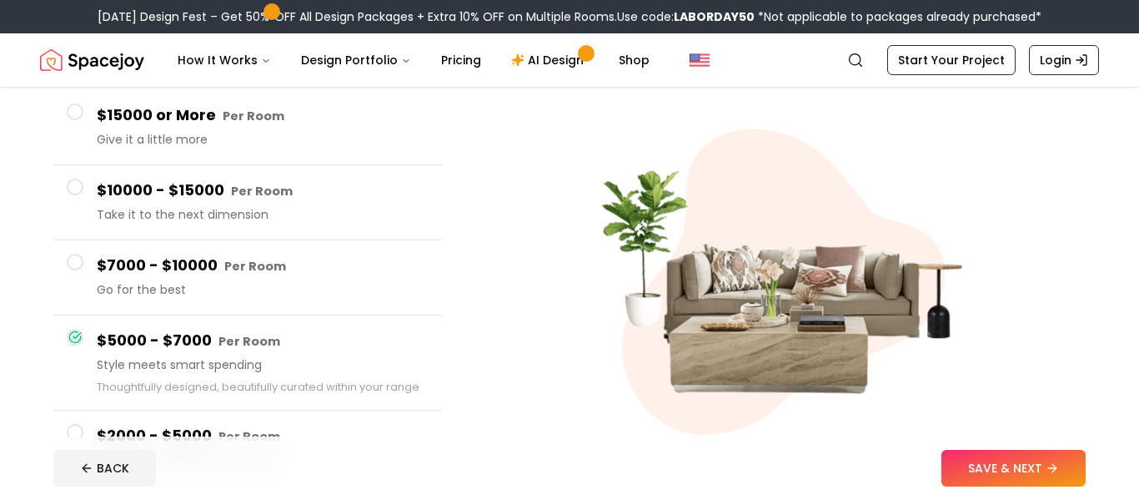
scroll to position [195, 0]
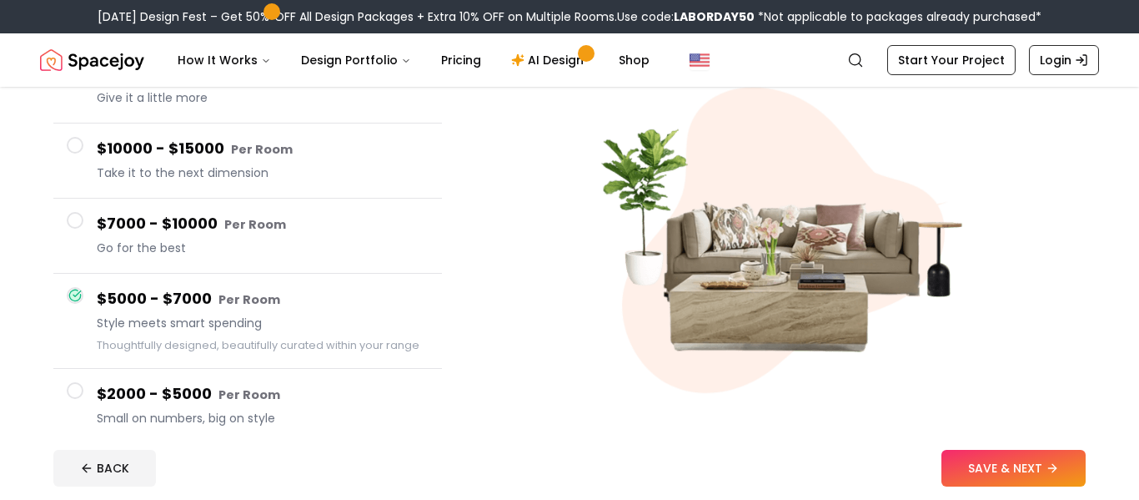
click at [960, 446] on footer "BACK SAVE & NEXT" at bounding box center [569, 467] width 1059 height 63
click at [966, 451] on button "SAVE & NEXT" at bounding box center [1013, 467] width 144 height 37
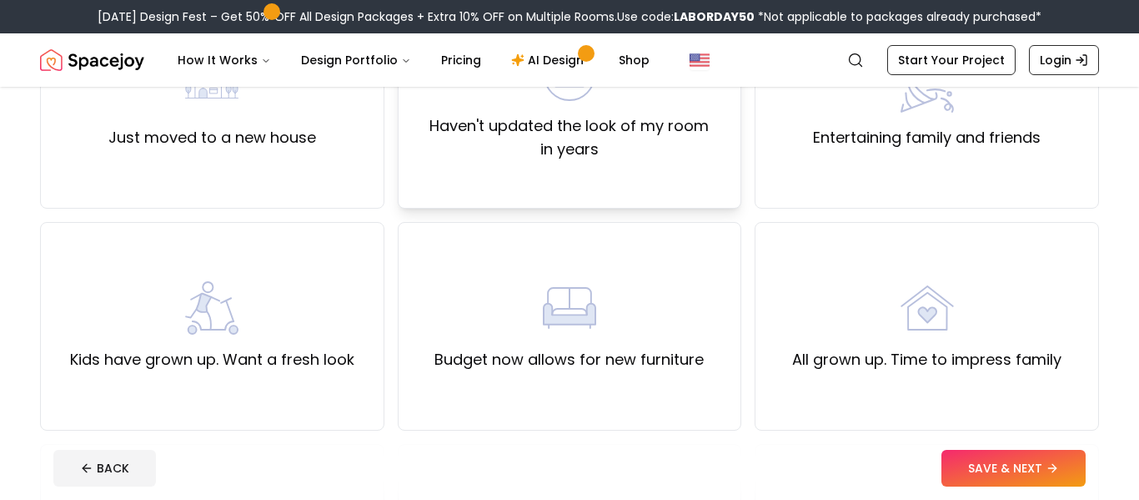
scroll to position [229, 0]
click at [595, 180] on div "Haven't updated the look of my room in years" at bounding box center [570, 105] width 344 height 208
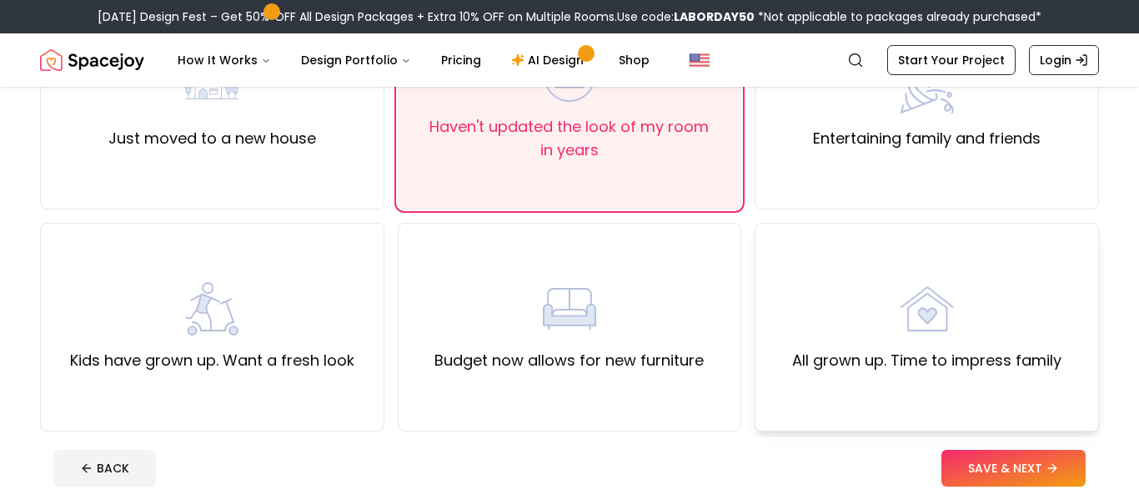
click at [833, 311] on div "All grown up. Time to impress family" at bounding box center [926, 327] width 269 height 90
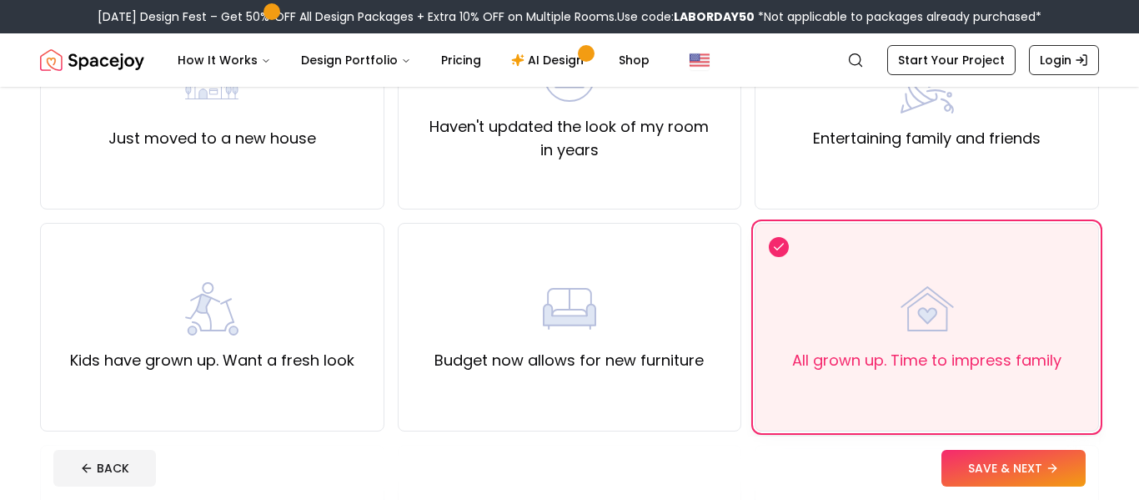
click at [833, 311] on div "All grown up. Time to impress family" at bounding box center [926, 327] width 269 height 90
click at [591, 155] on label "Haven't updated the look of my room in years" at bounding box center [570, 138] width 316 height 47
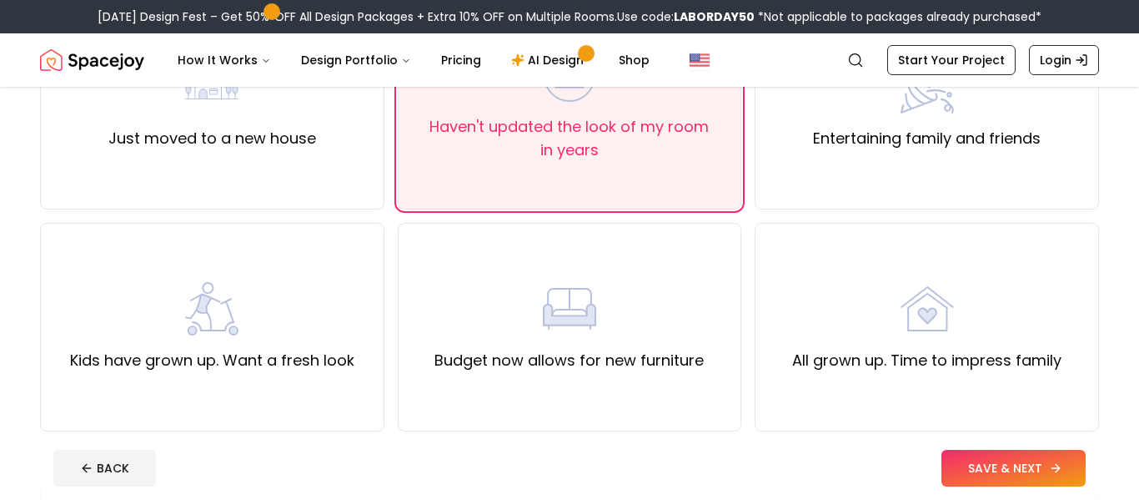
click at [1021, 473] on button "SAVE & NEXT" at bounding box center [1013, 467] width 144 height 37
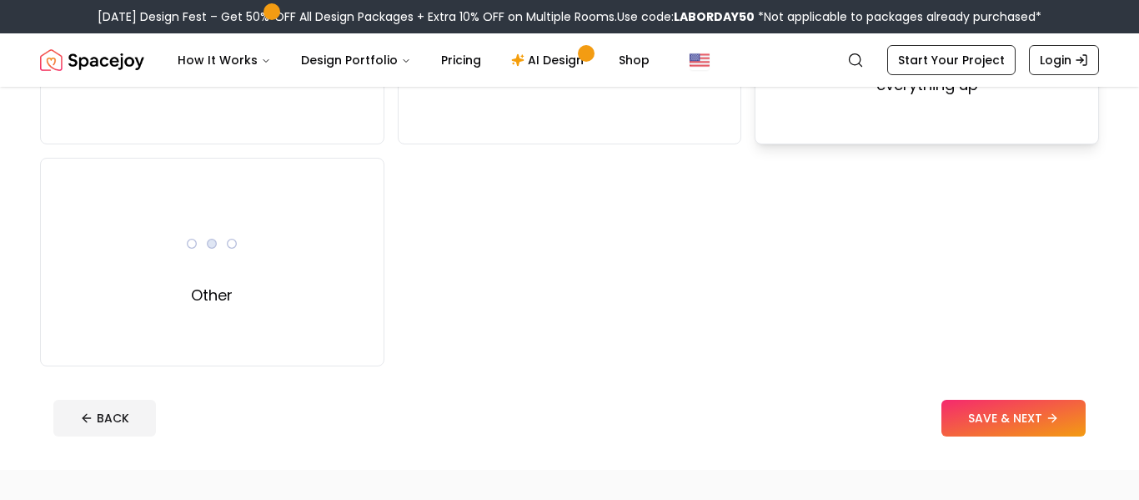
scroll to position [279, 0]
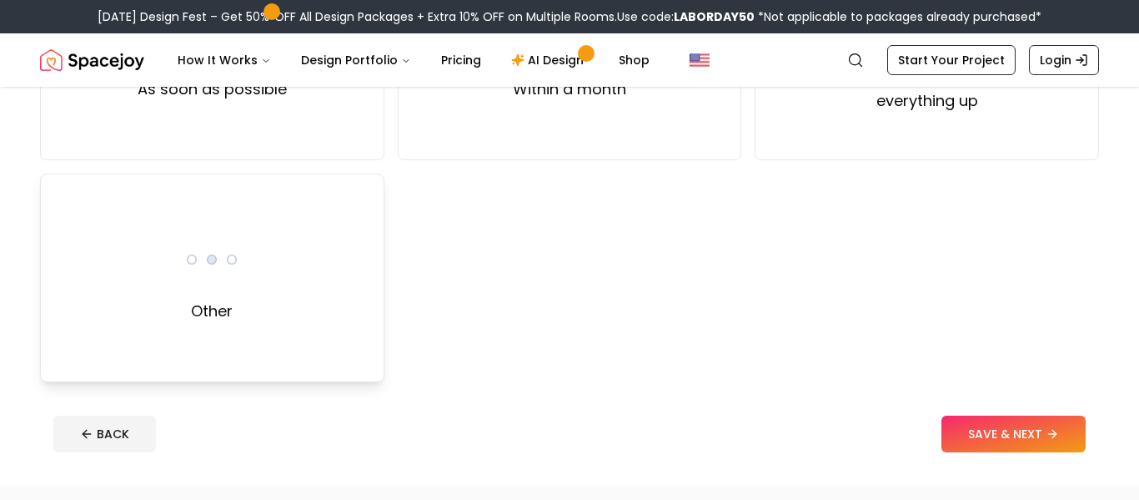
click at [331, 360] on div "Other" at bounding box center [212, 277] width 344 height 208
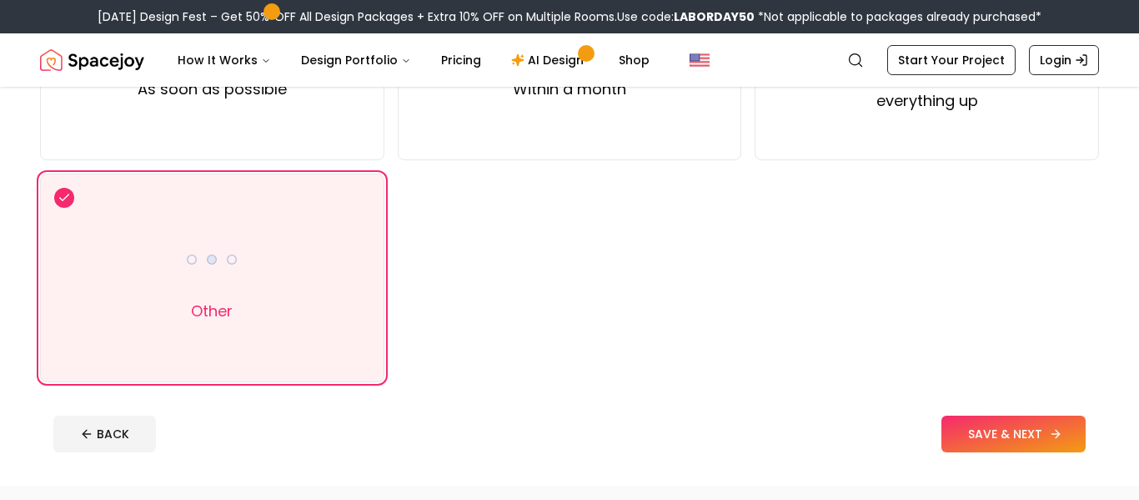
click at [993, 449] on button "SAVE & NEXT" at bounding box center [1013, 433] width 144 height 37
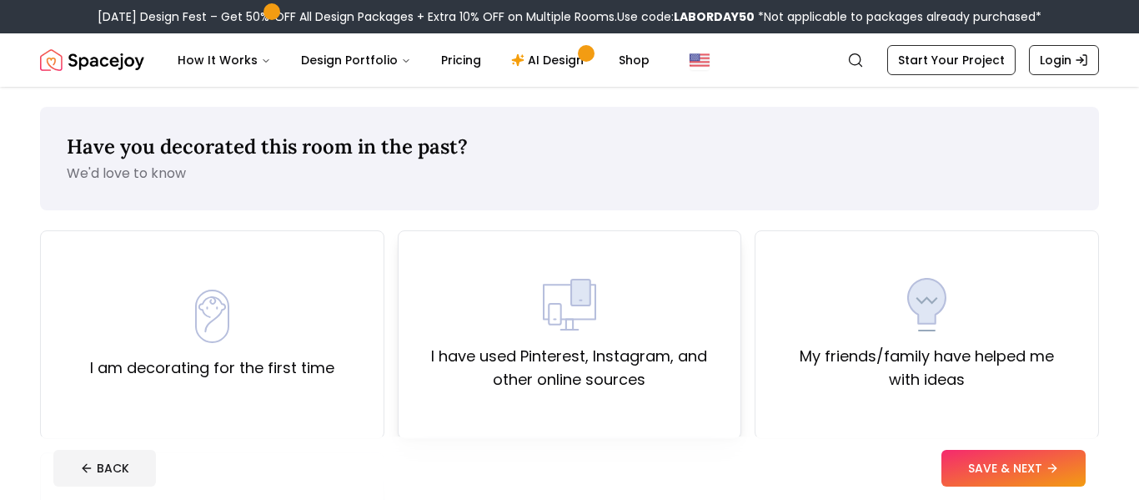
click at [669, 318] on div "I have used Pinterest, Instagram, and other online sources" at bounding box center [570, 334] width 316 height 113
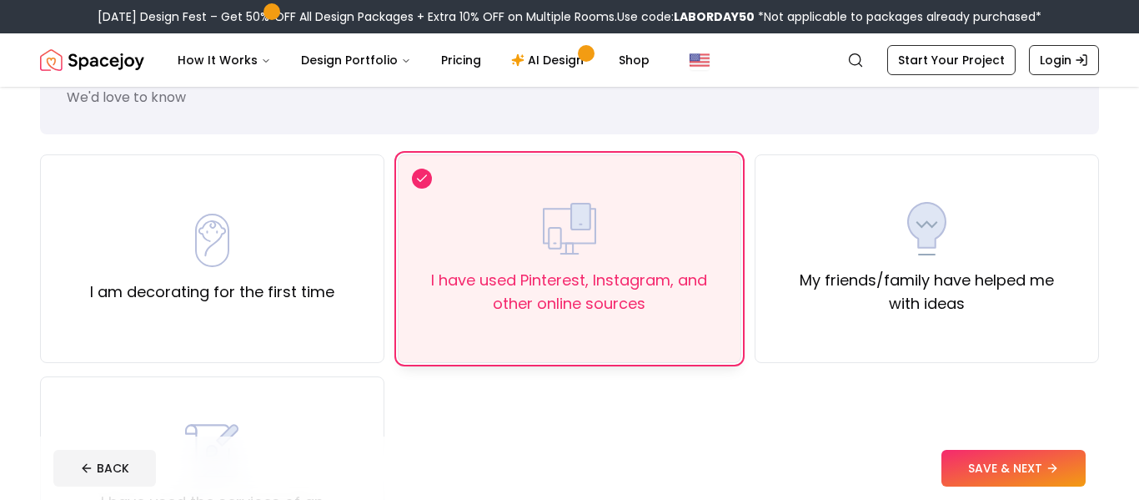
scroll to position [78, 0]
click at [1046, 458] on button "SAVE & NEXT" at bounding box center [1013, 467] width 144 height 37
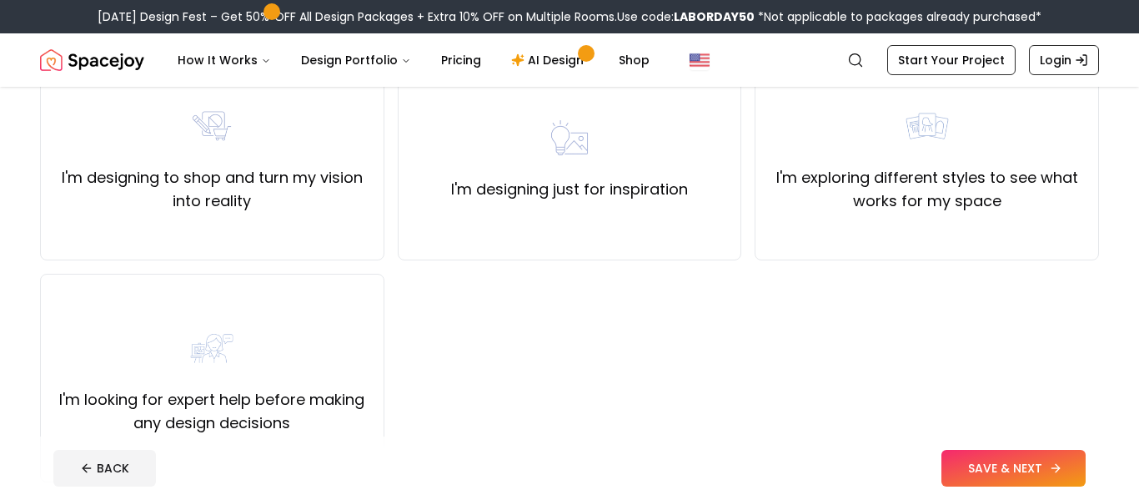
scroll to position [191, 0]
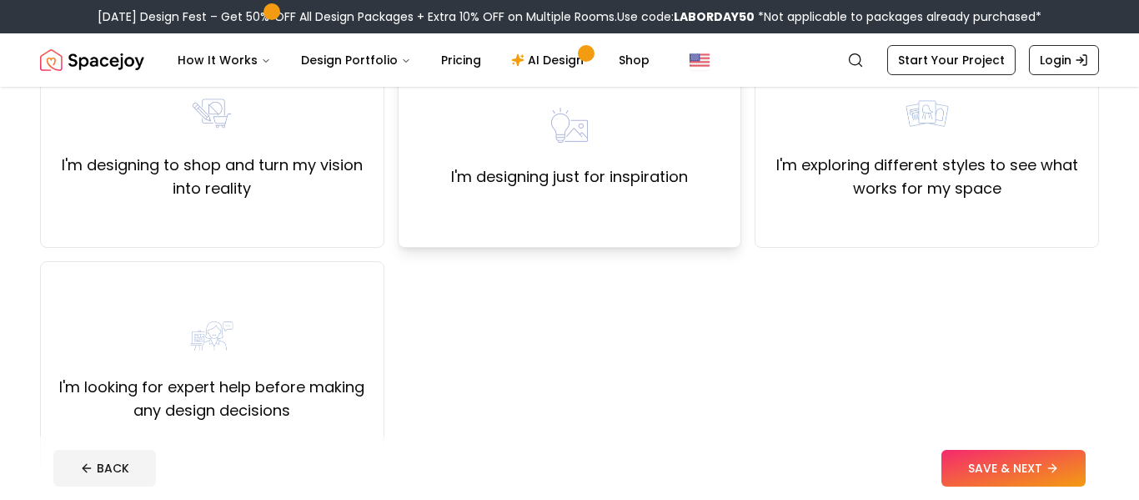
click at [572, 228] on div "I'm designing just for inspiration" at bounding box center [570, 143] width 344 height 208
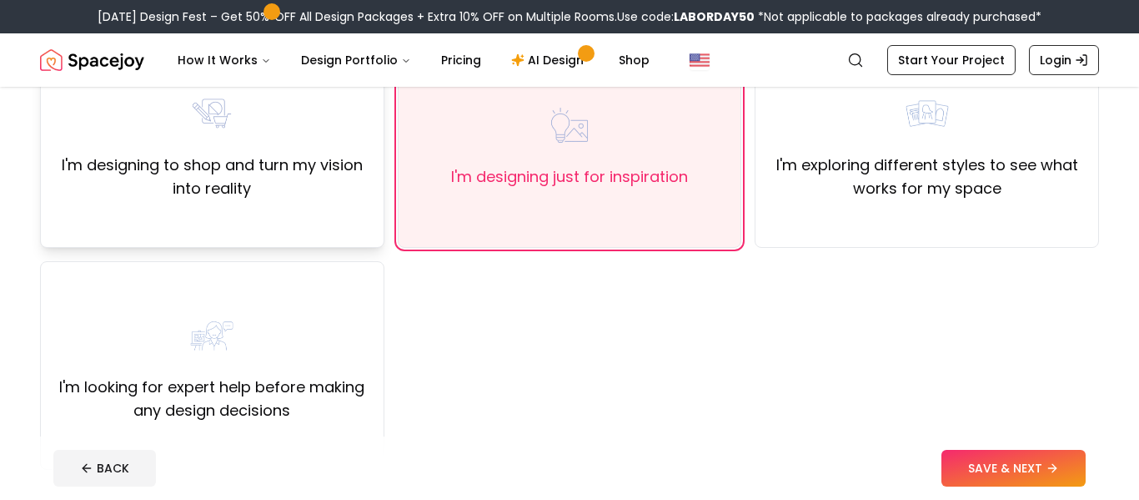
click at [264, 185] on label "I'm designing to shop and turn my vision into reality" at bounding box center [212, 176] width 316 height 47
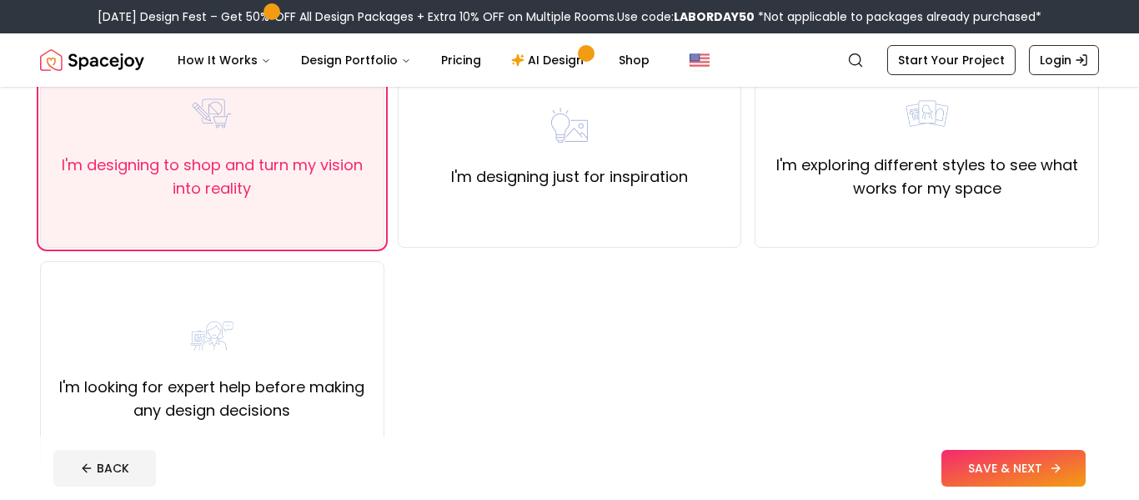
click at [992, 454] on button "SAVE & NEXT" at bounding box center [1013, 467] width 144 height 37
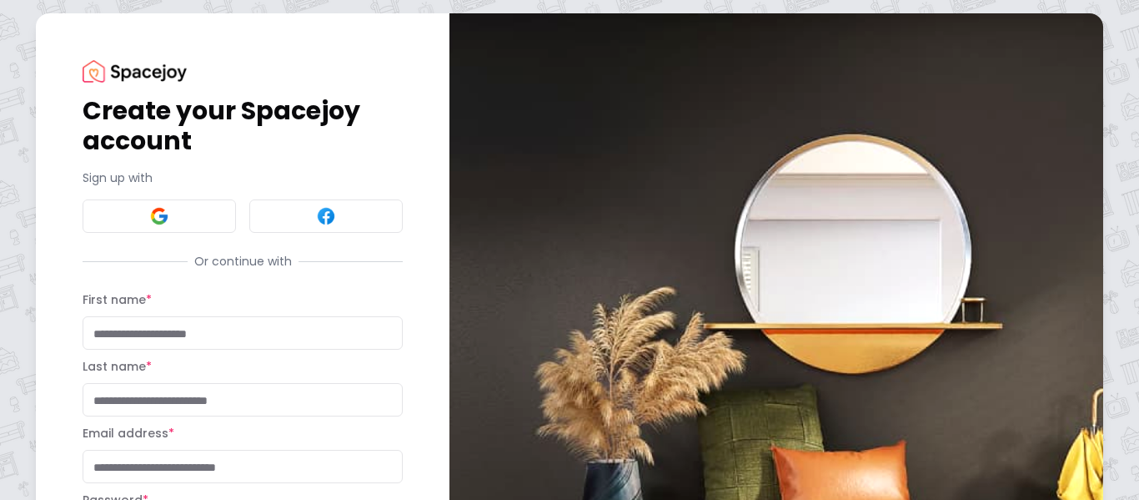
scroll to position [235, 0]
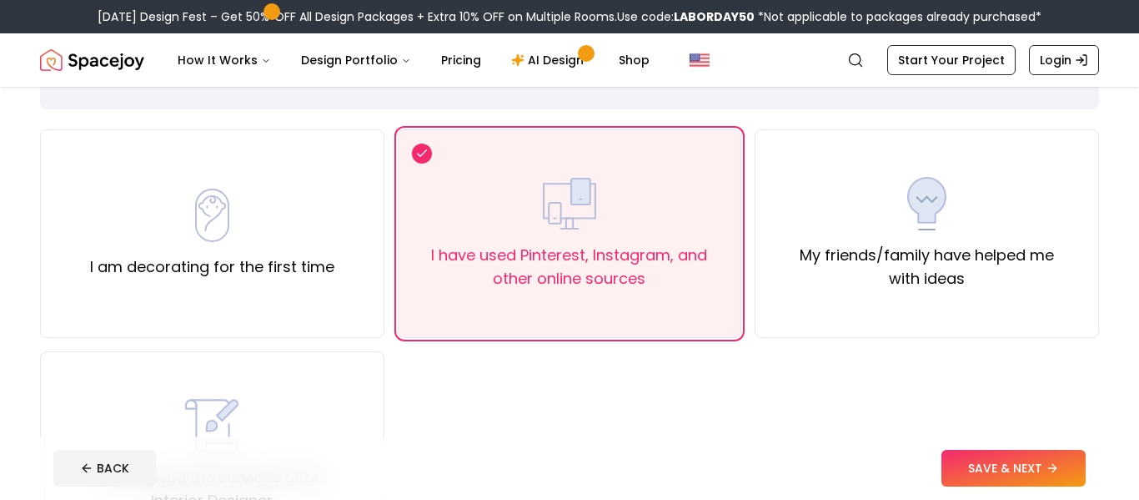
scroll to position [78, 0]
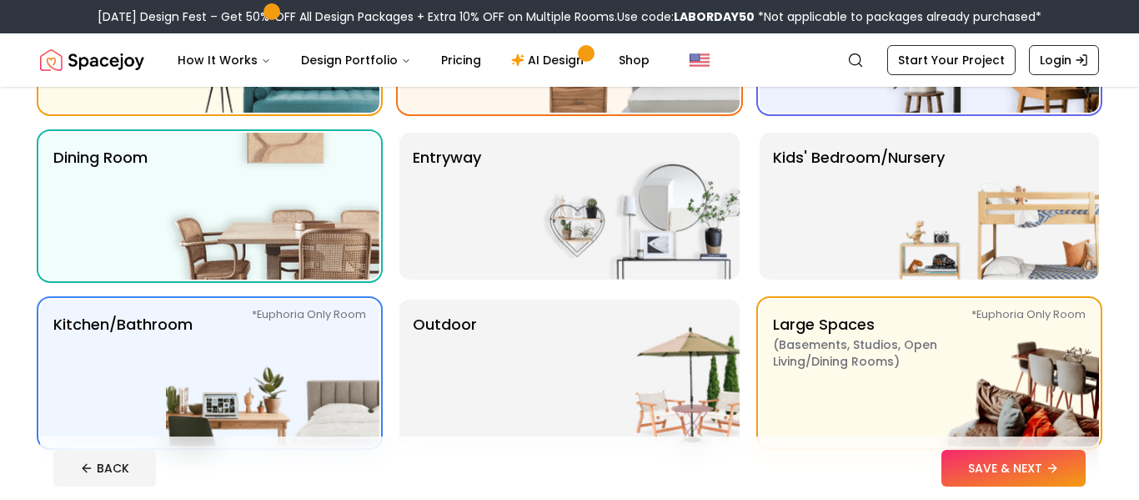
scroll to position [346, 0]
